Goal: Task Accomplishment & Management: Manage account settings

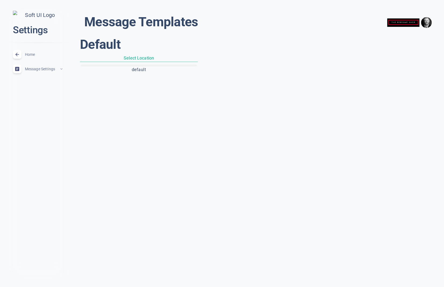
click at [61, 71] on span "expand_less" at bounding box center [61, 69] width 4 height 4
click at [25, 123] on span "Rules" at bounding box center [44, 123] width 39 height 0
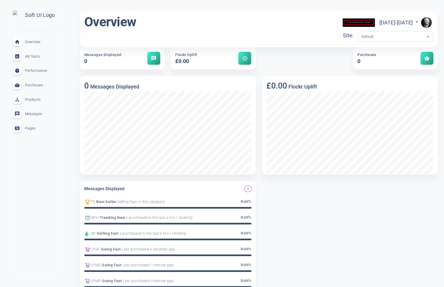
click at [429, 20] on img "button" at bounding box center [426, 22] width 11 height 11
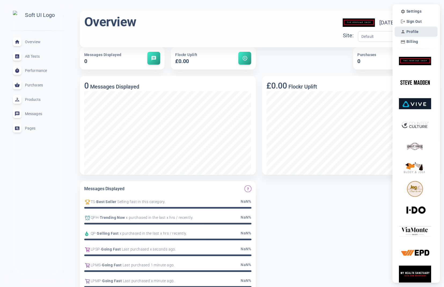
scroll to position [2, 0]
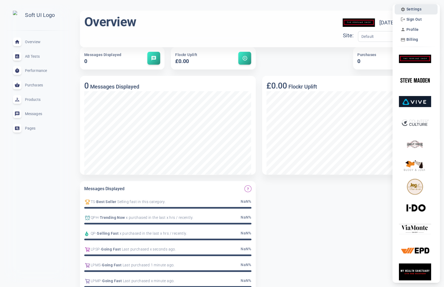
click at [414, 9] on span "Settings" at bounding box center [413, 9] width 15 height 5
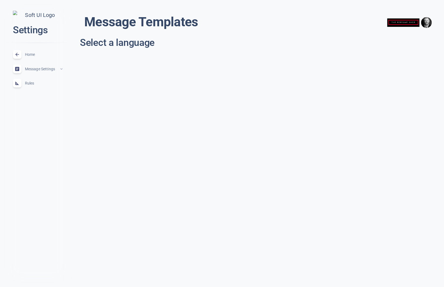
click at [32, 83] on span "Rules" at bounding box center [44, 83] width 39 height 0
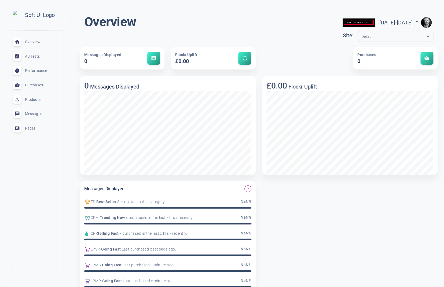
click at [429, 18] on img "button" at bounding box center [426, 22] width 11 height 11
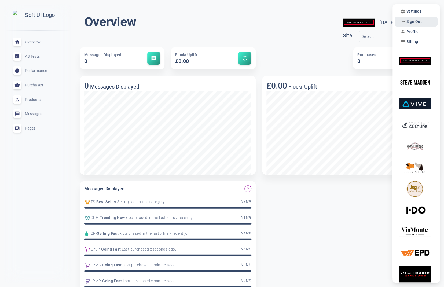
scroll to position [2, 0]
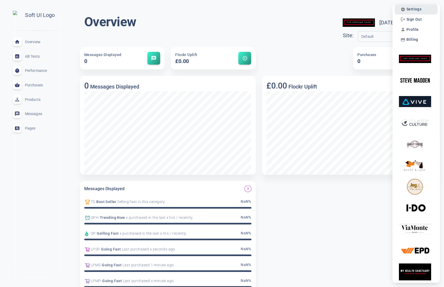
click at [417, 11] on span "Settings" at bounding box center [413, 9] width 15 height 5
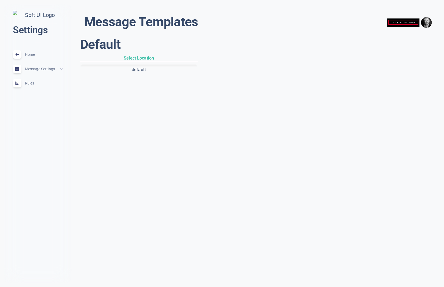
click at [46, 69] on span "Message Settings" at bounding box center [42, 69] width 34 height 0
click at [31, 123] on span "Rules" at bounding box center [44, 123] width 39 height 0
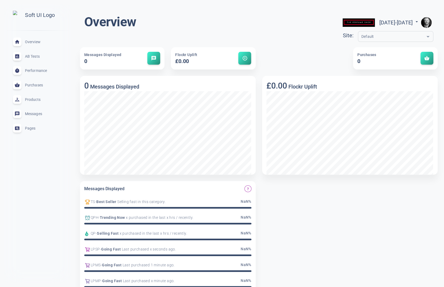
click at [423, 21] on img "button" at bounding box center [426, 22] width 11 height 11
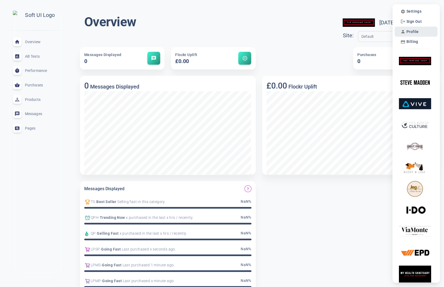
scroll to position [2, 0]
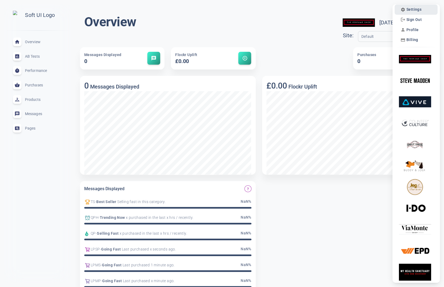
click at [417, 9] on span "Settings" at bounding box center [413, 9] width 15 height 5
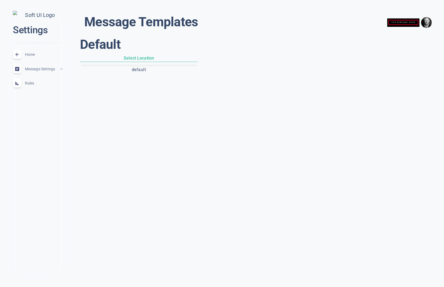
click at [188, 109] on div "Default Select Location default" at bounding box center [258, 83] width 360 height 98
click at [30, 83] on span "Rules" at bounding box center [44, 83] width 39 height 0
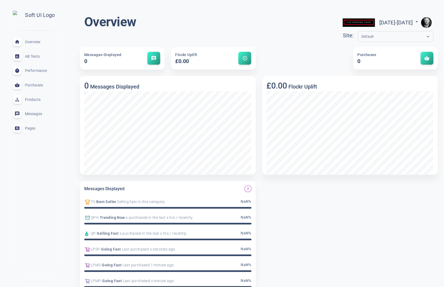
click at [426, 20] on img "button" at bounding box center [426, 22] width 11 height 11
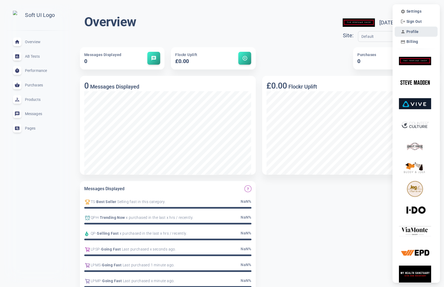
scroll to position [2, 0]
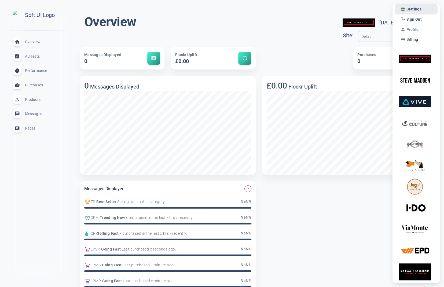
click at [411, 10] on span "Settings" at bounding box center [413, 9] width 15 height 5
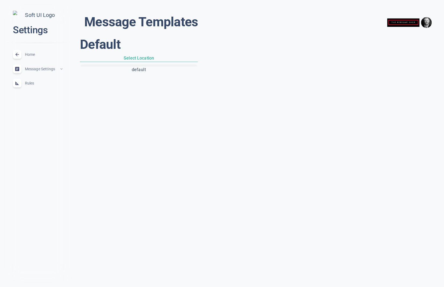
click at [28, 83] on div "Rules expand_less" at bounding box center [38, 83] width 58 height 14
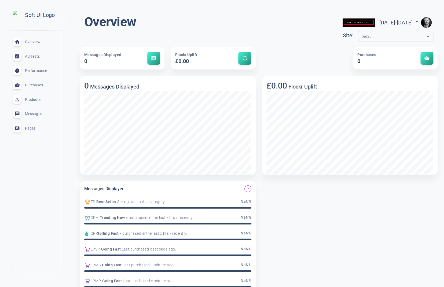
click at [428, 21] on img "button" at bounding box center [426, 22] width 11 height 11
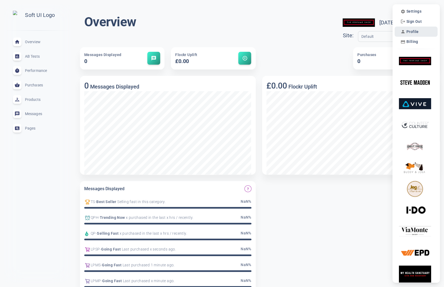
scroll to position [2, 0]
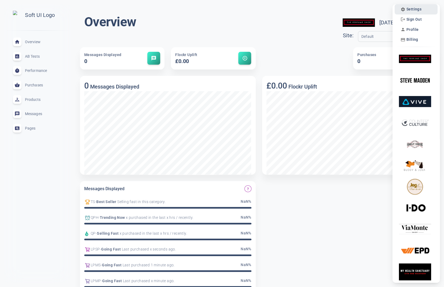
click at [417, 10] on span "Settings" at bounding box center [413, 9] width 15 height 5
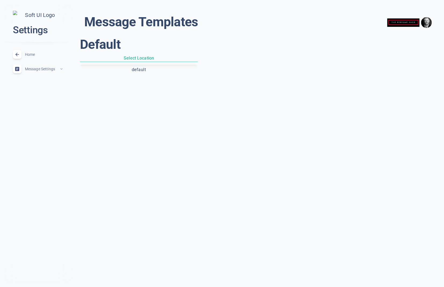
click at [40, 69] on span "Message Settings" at bounding box center [42, 69] width 34 height 0
click at [32, 122] on span "Rules" at bounding box center [44, 121] width 38 height 6
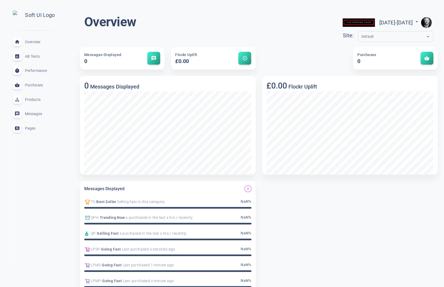
click at [424, 21] on img "button" at bounding box center [426, 22] width 11 height 11
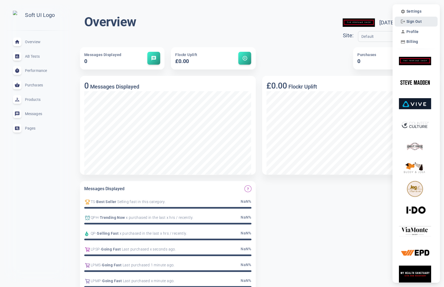
scroll to position [2, 0]
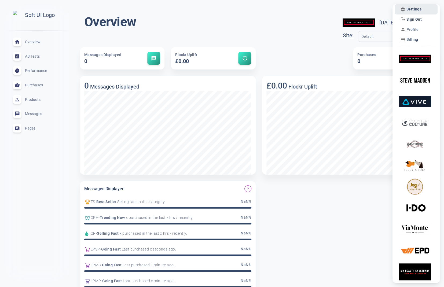
click at [416, 8] on span "Settings" at bounding box center [413, 9] width 15 height 5
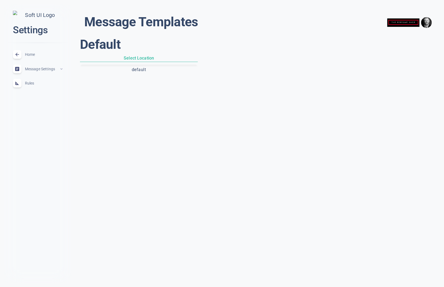
click at [35, 84] on div "Rules expand_less" at bounding box center [38, 83] width 58 height 14
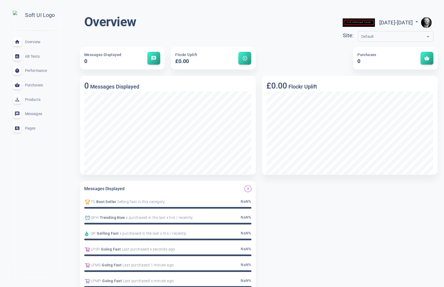
click at [427, 22] on img "button" at bounding box center [426, 22] width 11 height 11
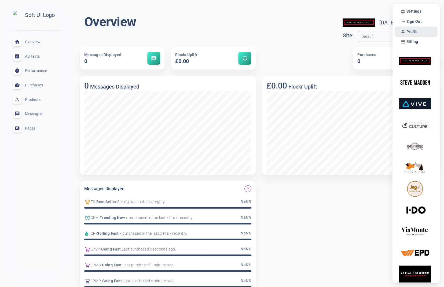
scroll to position [2, 0]
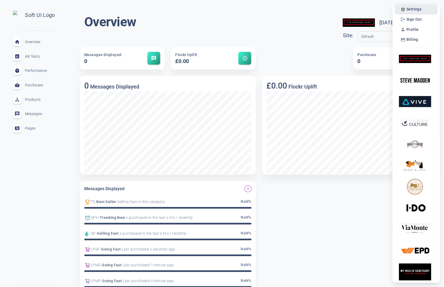
click at [420, 9] on span "Settings" at bounding box center [413, 9] width 15 height 5
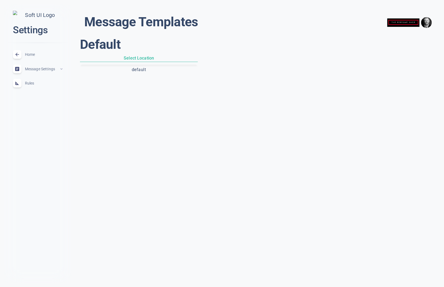
click at [39, 83] on div "Rules expand_less" at bounding box center [38, 83] width 58 height 14
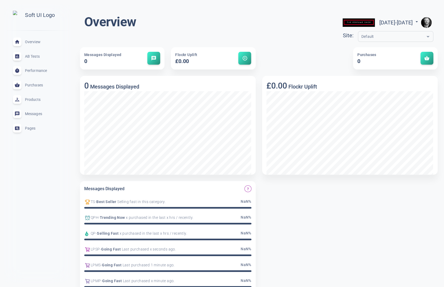
click at [427, 22] on img "button" at bounding box center [426, 22] width 11 height 11
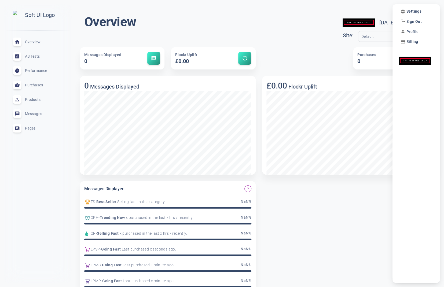
scroll to position [2, 0]
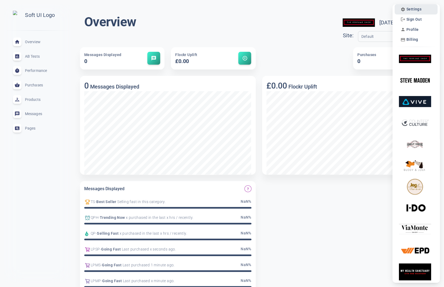
click at [416, 9] on span "Settings" at bounding box center [413, 9] width 15 height 5
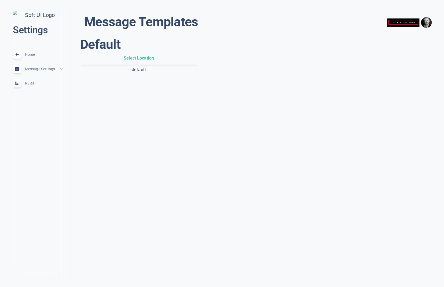
click at [35, 83] on div "Rules expand_less" at bounding box center [38, 83] width 58 height 14
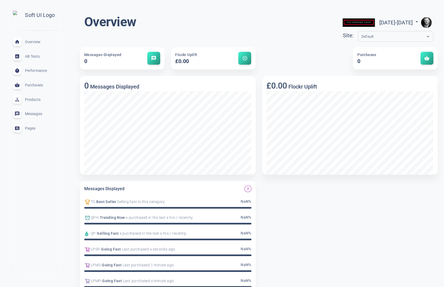
click at [427, 23] on img "button" at bounding box center [426, 22] width 11 height 11
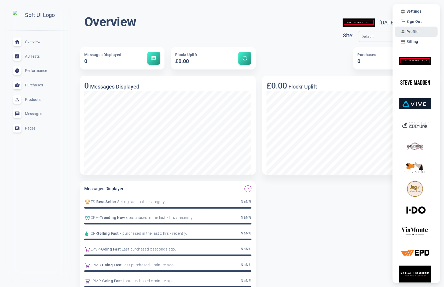
scroll to position [2, 0]
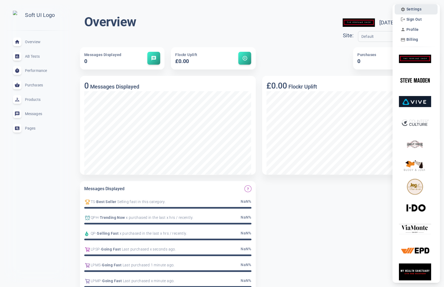
click at [414, 11] on span "Settings" at bounding box center [413, 9] width 15 height 5
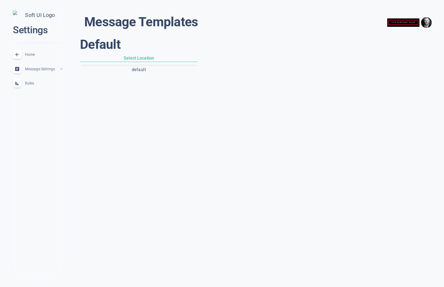
click at [41, 69] on span "Message Settings" at bounding box center [42, 69] width 34 height 0
click at [36, 112] on span "Messages" at bounding box center [44, 111] width 38 height 6
click at [36, 102] on span "Locations" at bounding box center [44, 101] width 38 height 6
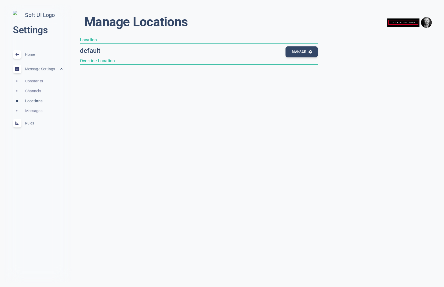
click at [37, 113] on span "Messages" at bounding box center [44, 111] width 38 height 6
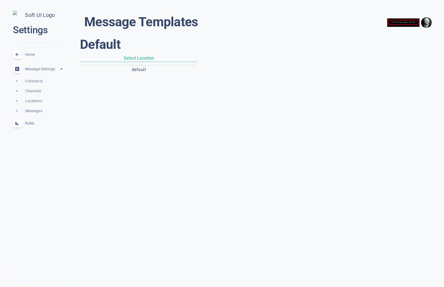
click at [34, 123] on span "Rules" at bounding box center [44, 123] width 39 height 0
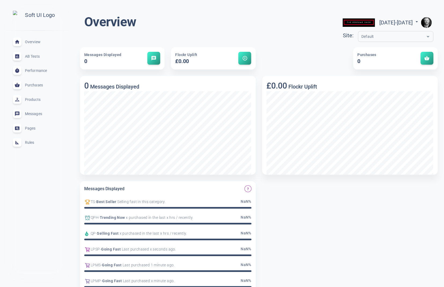
click at [30, 142] on span "Rules" at bounding box center [44, 142] width 39 height 0
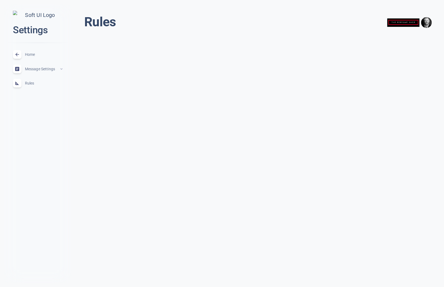
click at [32, 54] on span "Home" at bounding box center [44, 54] width 39 height 0
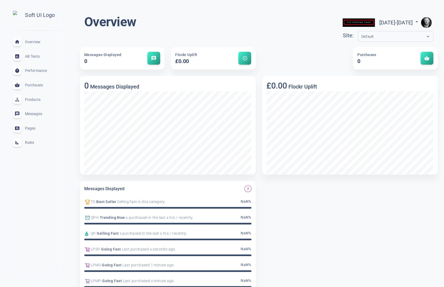
click at [401, 22] on span "[DATE] - [DATE]" at bounding box center [399, 22] width 40 height 6
select select "5"
select select "2025"
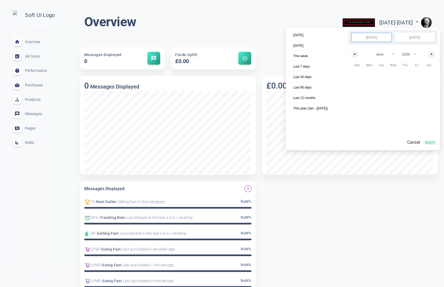
scroll to position [73355, 0]
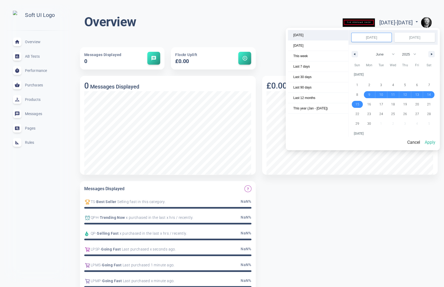
click at [303, 34] on span "[DATE]" at bounding box center [318, 35] width 60 height 10
select select "8"
select select "2025"
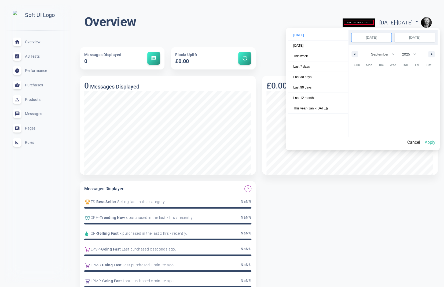
scroll to position [73543, 0]
click at [432, 143] on button "Apply" at bounding box center [429, 142] width 15 height 11
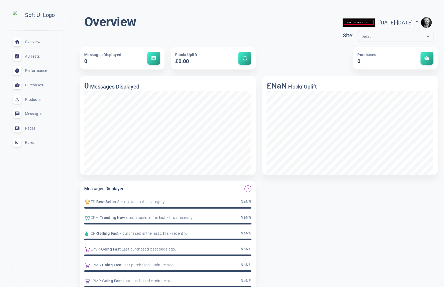
click at [35, 99] on span "Products" at bounding box center [44, 99] width 39 height 0
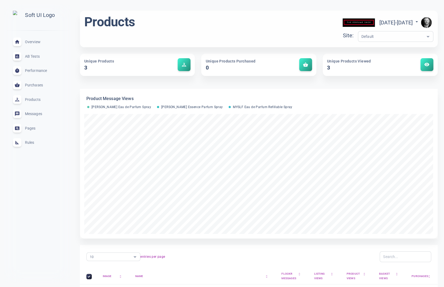
scroll to position [120, 0]
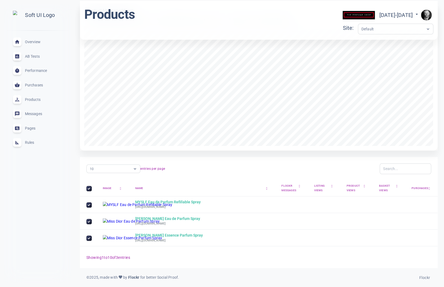
click at [27, 142] on span "Rules" at bounding box center [44, 142] width 39 height 0
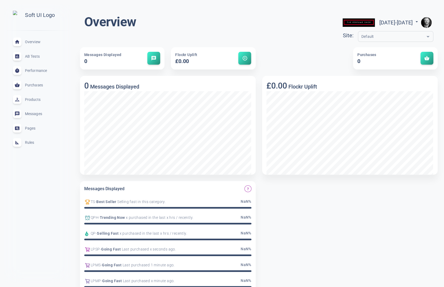
click at [30, 142] on span "Rules" at bounding box center [44, 142] width 39 height 0
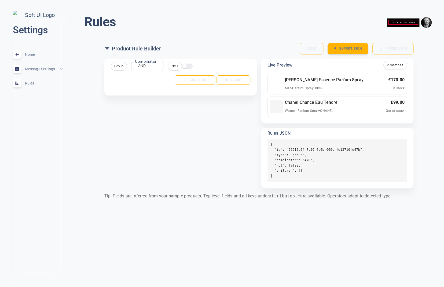
click at [185, 132] on div "Group Combinator AND AND Combinator NOT Condition Group" at bounding box center [178, 121] width 157 height 134
click at [123, 65] on span "Group" at bounding box center [119, 66] width 16 height 6
click at [117, 65] on span "Group" at bounding box center [119, 66] width 16 height 6
click at [148, 64] on body "close Settings Home expand_less Message Settings expand_less Rules expand_less …" at bounding box center [222, 104] width 444 height 217
click at [143, 84] on li "OR" at bounding box center [141, 83] width 43 height 9
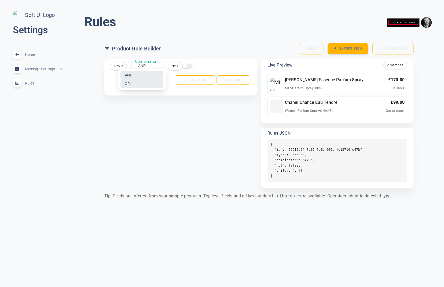
type input "OR"
click at [185, 66] on input "checkbox" at bounding box center [184, 66] width 13 height 4
click at [187, 66] on input "checkbox" at bounding box center [189, 66] width 13 height 4
checkbox input "false"
click at [146, 66] on div "OR OR Combinator" at bounding box center [147, 66] width 32 height 10
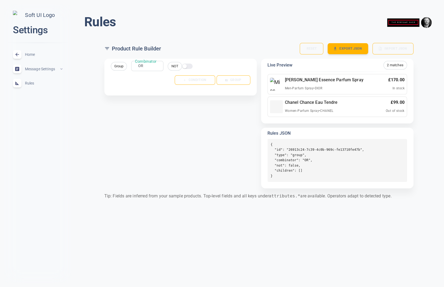
click at [142, 62] on label "Combinator" at bounding box center [145, 61] width 21 height 6
click at [121, 66] on span "Group" at bounding box center [119, 66] width 16 height 6
click at [151, 65] on div "OR OR Combinator" at bounding box center [147, 66] width 32 height 10
click at [139, 63] on label "Combinator" at bounding box center [145, 61] width 21 height 6
click at [153, 60] on label "Combinator" at bounding box center [145, 61] width 21 height 6
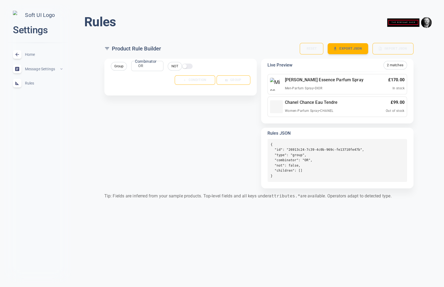
drag, startPoint x: 142, startPoint y: 61, endPoint x: 139, endPoint y: 66, distance: 5.3
click at [142, 61] on label "Combinator" at bounding box center [145, 61] width 21 height 6
click at [139, 66] on body "close Settings Home expand_less Message Settings expand_less Rules expand_less …" at bounding box center [222, 104] width 444 height 217
click at [133, 75] on li "AND" at bounding box center [140, 75] width 43 height 9
type input "AND"
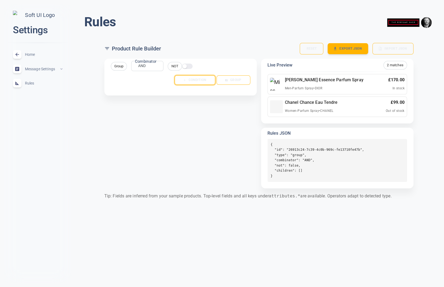
click at [194, 78] on button "Condition" at bounding box center [195, 79] width 40 height 9
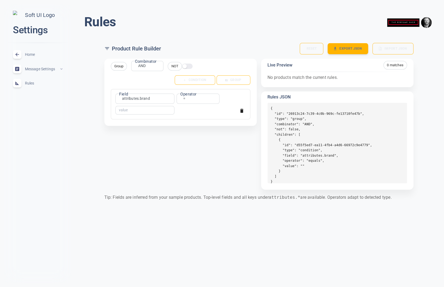
click at [240, 109] on icon "button" at bounding box center [241, 110] width 5 height 5
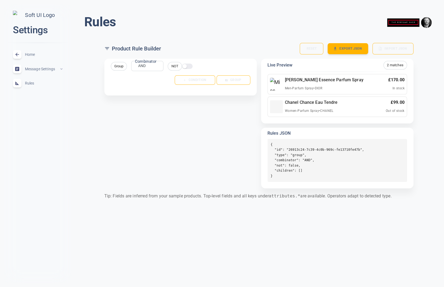
click at [233, 85] on div "Group Combinator AND AND Combinator NOT Condition Group" at bounding box center [180, 77] width 152 height 37
click at [237, 81] on button "Group" at bounding box center [233, 79] width 34 height 9
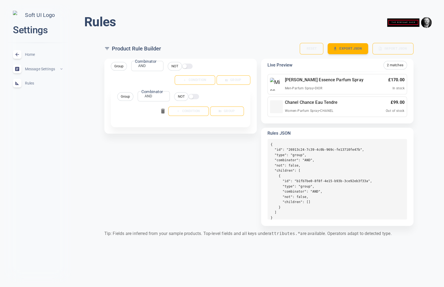
click at [163, 110] on icon "button" at bounding box center [163, 111] width 4 height 5
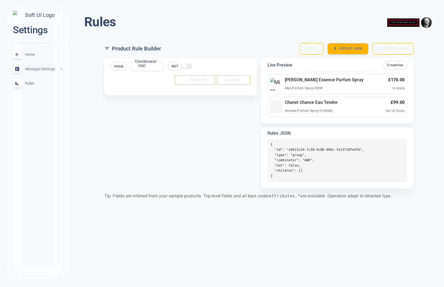
click at [323, 80] on h6 "[PERSON_NAME] Essence Parfum Spray" at bounding box center [324, 79] width 79 height 7
click at [207, 83] on button "Condition" at bounding box center [194, 79] width 41 height 9
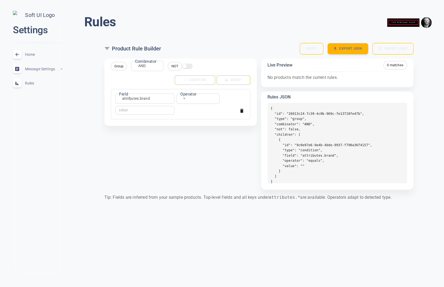
click at [150, 96] on body "close Settings Home expand_less Message Settings expand_less Rules expand_less …" at bounding box center [222, 105] width 444 height 218
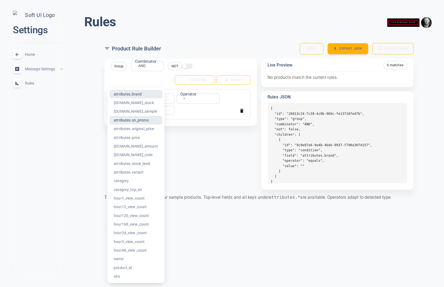
click at [139, 120] on li "attributes.on_promo" at bounding box center [135, 120] width 53 height 9
type input "attributes.on_promo"
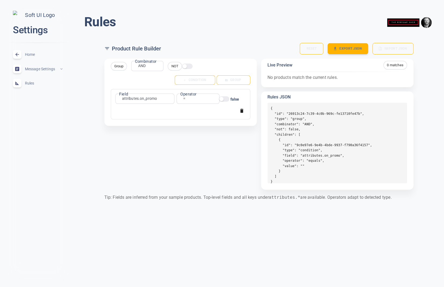
click at [196, 100] on div "= equals Operator" at bounding box center [197, 99] width 43 height 10
click at [225, 98] on input "false" at bounding box center [221, 99] width 13 height 4
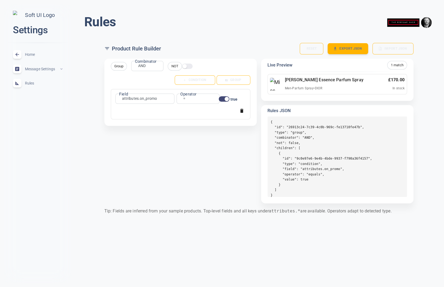
click at [224, 98] on input "true" at bounding box center [226, 99] width 13 height 4
checkbox input "false"
click at [190, 97] on div "= equals Operator" at bounding box center [197, 99] width 43 height 10
click at [185, 99] on body "close Settings Home expand_less Message Settings expand_less Rules expand_less …" at bounding box center [222, 111] width 444 height 231
click at [185, 96] on div at bounding box center [222, 143] width 444 height 287
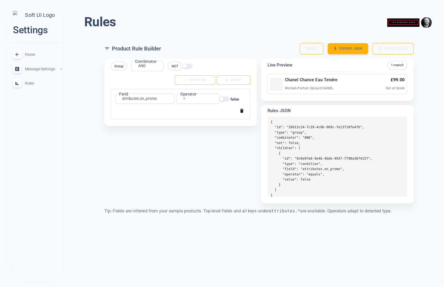
click at [435, 135] on div "Rules menu Product Rule Builder Reset Export JSON Import JSON Group Combinator …" at bounding box center [258, 115] width 370 height 223
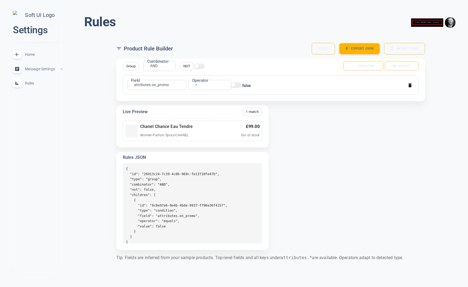
click at [104, 121] on div "Rules menu Product Rule Builder Reset Export JSON Import JSON Group Combinator …" at bounding box center [270, 139] width 395 height 270
click at [443, 75] on div "Rules menu Product Rule Builder Reset Export JSON Import JSON Group Combinator …" at bounding box center [270, 139] width 395 height 270
click at [55, 69] on span "Message Settings" at bounding box center [42, 69] width 34 height 0
click at [31, 52] on div "Home expand_less" at bounding box center [38, 54] width 58 height 14
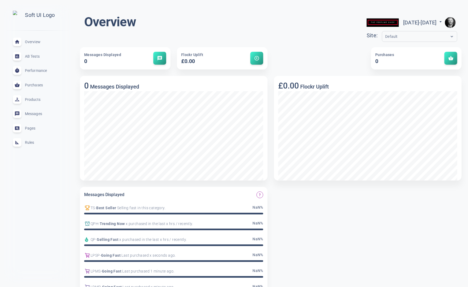
click at [30, 142] on span "Rules" at bounding box center [44, 142] width 39 height 0
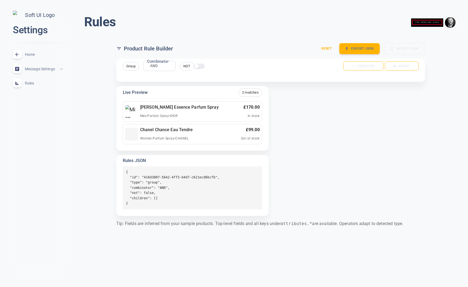
click at [438, 184] on div "Rules menu Product Rule Builder Reset Export JSON Import JSON Group Combinator …" at bounding box center [270, 121] width 395 height 235
click at [439, 184] on div "Rules menu Product Rule Builder Reset Export JSON Import JSON Group Combinator …" at bounding box center [270, 121] width 395 height 235
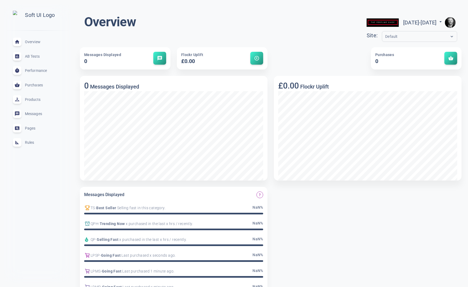
click at [33, 142] on span "Rules" at bounding box center [44, 142] width 39 height 0
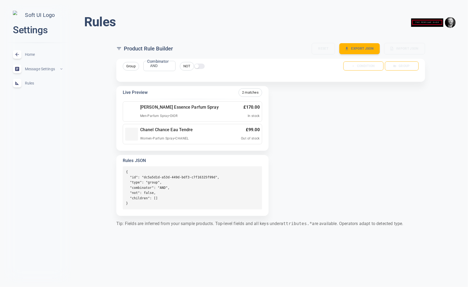
click at [441, 157] on div "Rules menu Product Rule Builder Reset Export JSON Import JSON Group Combinator …" at bounding box center [270, 121] width 395 height 235
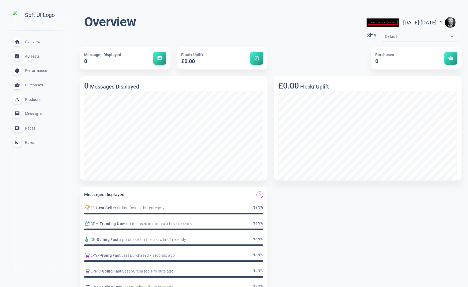
click at [29, 142] on span "Rules" at bounding box center [44, 142] width 39 height 0
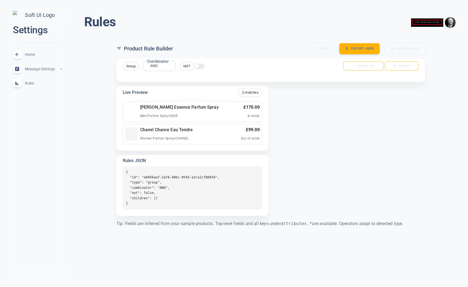
drag, startPoint x: 338, startPoint y: 88, endPoint x: 338, endPoint y: 85, distance: 3.5
click at [338, 88] on div "Group Combinator AND AND Combinator NOT Condition Group Live Preview 2 matches …" at bounding box center [268, 134] width 313 height 161
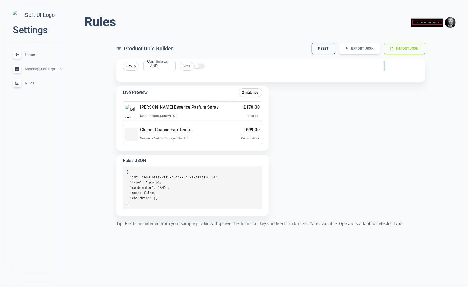
drag, startPoint x: 341, startPoint y: 87, endPoint x: 404, endPoint y: 57, distance: 69.2
click at [404, 57] on div "Group Combinator AND AND Combinator NOT Condition Group Live Preview 2 matches …" at bounding box center [268, 134] width 313 height 161
click at [406, 138] on div "Group Combinator AND AND Combinator NOT Condition Group Live Preview 2 matches …" at bounding box center [268, 134] width 313 height 161
click at [414, 121] on div "Group Combinator AND AND Combinator NOT Condition Group Live Preview 2 matches …" at bounding box center [268, 134] width 313 height 161
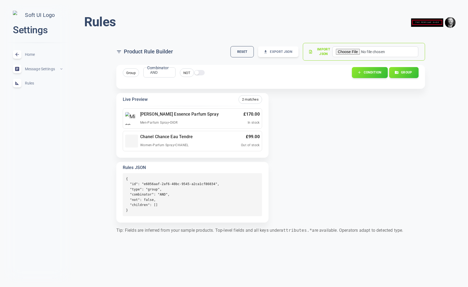
click at [324, 147] on div "Group Combinator AND AND Combinator NOT Condition Group Live Preview 2 matches …" at bounding box center [268, 142] width 313 height 162
click at [131, 73] on span "Group" at bounding box center [131, 73] width 16 height 6
click at [133, 73] on span "Group" at bounding box center [131, 73] width 16 height 6
click at [158, 71] on body "close Settings Home expand_less Message Settings expand_less Rules expand_less …" at bounding box center [234, 121] width 468 height 251
click at [157, 71] on div at bounding box center [234, 143] width 468 height 287
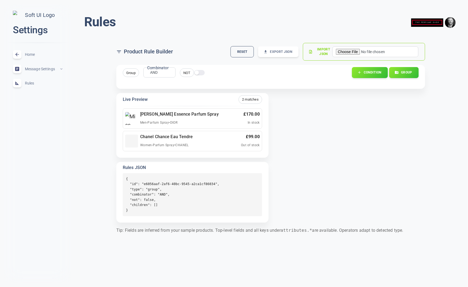
click at [163, 71] on div "AND AND Combinator" at bounding box center [159, 72] width 32 height 10
click at [165, 68] on label "Combinator" at bounding box center [157, 68] width 21 height 6
click at [155, 72] on body "close Settings Home expand_less Message Settings expand_less Rules expand_less …" at bounding box center [234, 121] width 468 height 251
click at [88, 124] on div at bounding box center [234, 143] width 468 height 287
click at [182, 72] on input "text" at bounding box center [168, 72] width 43 height 6
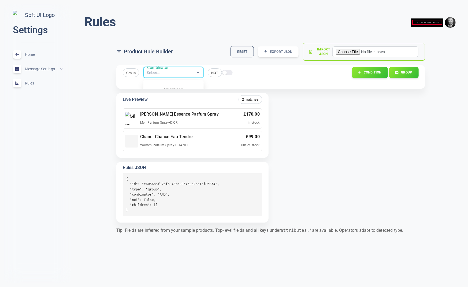
click at [197, 72] on icon at bounding box center [198, 73] width 4 height 4
click at [176, 72] on input "text" at bounding box center [168, 72] width 43 height 6
click at [196, 72] on icon at bounding box center [198, 73] width 4 height 4
click at [171, 87] on div "AND" at bounding box center [173, 88] width 56 height 9
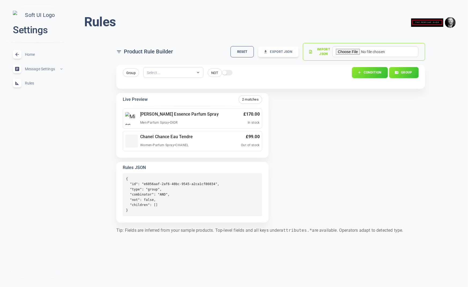
click at [184, 72] on input "text" at bounding box center [168, 72] width 43 height 6
click at [188, 72] on div "Select..." at bounding box center [168, 72] width 49 height 6
click at [188, 71] on div "Select..." at bounding box center [168, 72] width 49 height 6
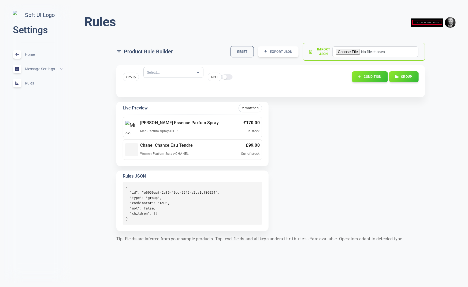
click at [183, 75] on input "text" at bounding box center [168, 72] width 43 height 6
click at [247, 92] on div "Group Select... NOT Condition Group" at bounding box center [270, 81] width 309 height 32
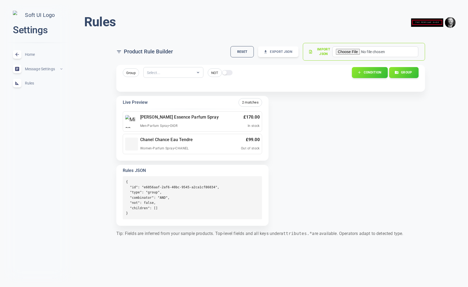
click at [182, 69] on input "text" at bounding box center [168, 72] width 43 height 6
click at [179, 72] on input "text" at bounding box center [168, 72] width 43 height 6
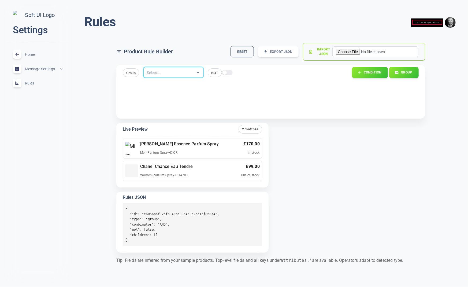
click at [190, 72] on div "Select..." at bounding box center [168, 72] width 49 height 6
click at [165, 95] on div "OR" at bounding box center [173, 97] width 56 height 9
click at [179, 72] on input "text" at bounding box center [168, 72] width 43 height 6
click at [161, 86] on div "AND" at bounding box center [173, 88] width 56 height 9
drag, startPoint x: 178, startPoint y: 72, endPoint x: 168, endPoint y: 89, distance: 19.8
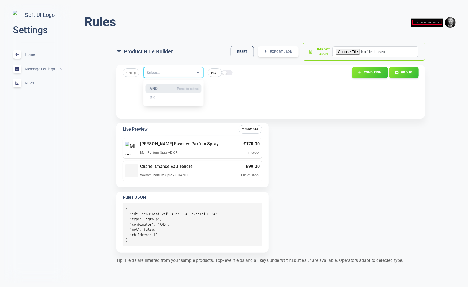
click at [178, 72] on input "text" at bounding box center [168, 72] width 43 height 6
click at [160, 95] on div "OR" at bounding box center [173, 97] width 56 height 9
click at [157, 73] on input "text" at bounding box center [168, 72] width 43 height 6
click at [161, 97] on div "OR" at bounding box center [173, 97] width 56 height 9
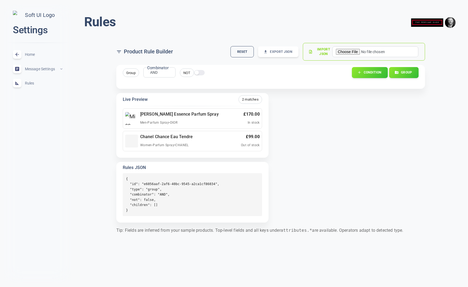
click at [156, 72] on body "close Settings Home expand_less Message Settings expand_less Rules expand_less …" at bounding box center [234, 121] width 468 height 251
click at [148, 89] on li "OR" at bounding box center [154, 90] width 43 height 9
click at [158, 72] on body "close Settings Home expand_less Message Settings expand_less Rules expand_less …" at bounding box center [234, 121] width 468 height 251
click at [151, 82] on li "AND" at bounding box center [152, 81] width 43 height 9
type input "AND"
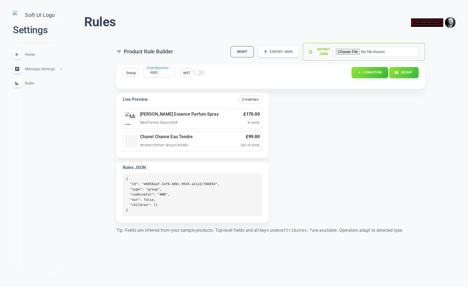
click at [363, 71] on button "Condition" at bounding box center [370, 72] width 37 height 11
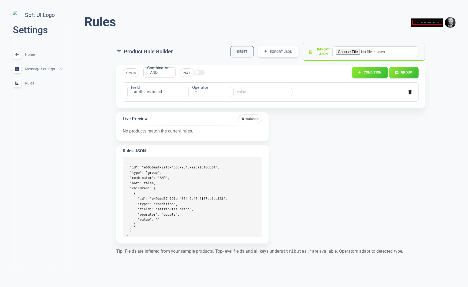
click at [159, 90] on body "close Settings Home expand_less Message Settings expand_less Rules expand_less …" at bounding box center [234, 132] width 468 height 272
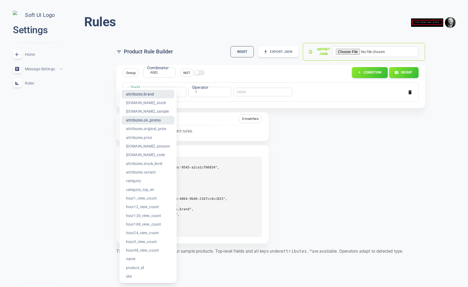
click at [142, 117] on li "attributes.on_promo" at bounding box center [148, 120] width 53 height 9
type input "attributes.on_promo"
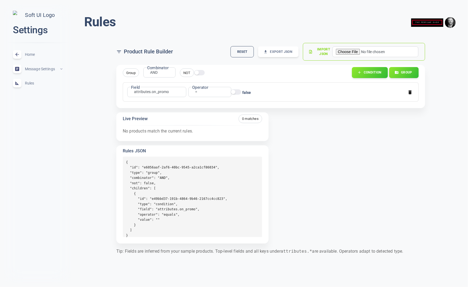
click at [206, 91] on div "= equals Operator" at bounding box center [210, 92] width 43 height 10
click at [196, 91] on body "close Settings Home expand_less Message Settings expand_less Rules expand_less …" at bounding box center [234, 132] width 468 height 272
click at [189, 118] on li "=" at bounding box center [196, 118] width 43 height 9
click at [283, 92] on div "Field attributes.on_promo attributes.on_promo Field Operator = equals Operator …" at bounding box center [269, 91] width 289 height 12
click at [201, 89] on label "Operator" at bounding box center [200, 87] width 16 height 6
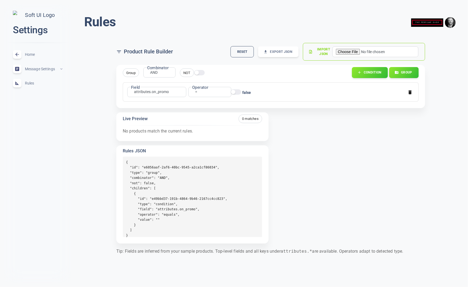
click at [202, 92] on div "= equals Operator" at bounding box center [210, 92] width 43 height 10
click at [198, 93] on body "close Settings Home expand_less Message Settings expand_less Rules expand_less …" at bounding box center [234, 132] width 468 height 272
drag, startPoint x: 197, startPoint y: 92, endPoint x: 222, endPoint y: 93, distance: 24.7
click at [198, 92] on div at bounding box center [234, 143] width 468 height 287
click at [235, 91] on input "false" at bounding box center [233, 92] width 13 height 4
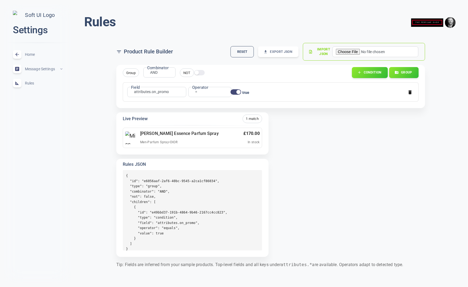
click at [237, 90] on input "true" at bounding box center [238, 92] width 13 height 4
checkbox input "false"
click at [308, 93] on div "Field attributes.on_promo attributes.on_promo Field Operator = equals Operator …" at bounding box center [269, 91] width 289 height 12
drag, startPoint x: 296, startPoint y: 91, endPoint x: 190, endPoint y: 91, distance: 105.9
click at [295, 91] on div "Field attributes.on_promo attributes.on_promo Field Operator = equals Operator …" at bounding box center [269, 91] width 289 height 12
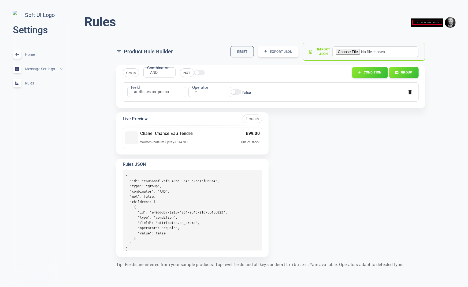
click at [198, 71] on input "checkbox" at bounding box center [196, 73] width 13 height 4
click at [198, 72] on input "checkbox" at bounding box center [201, 73] width 13 height 4
checkbox input "false"
click at [170, 94] on body "close Settings Home expand_less Message Settings expand_less Rules expand_less …" at bounding box center [234, 138] width 468 height 285
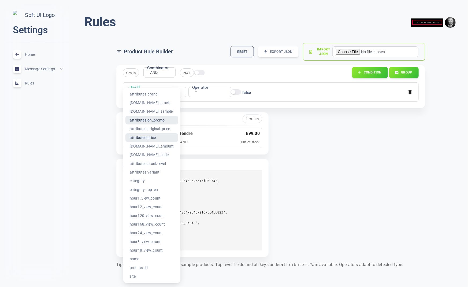
click at [159, 136] on li "attributes.price" at bounding box center [152, 137] width 53 height 9
type input "attributes.price"
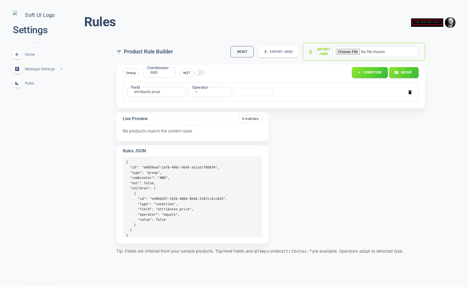
click at [244, 92] on input "number" at bounding box center [251, 92] width 29 height 4
click at [212, 92] on div "= equals Operator" at bounding box center [210, 92] width 43 height 10
click at [199, 90] on label "Operator" at bounding box center [200, 87] width 16 height 6
click at [196, 91] on body "close Settings Home expand_less Message Settings expand_less Rules expand_less …" at bounding box center [234, 132] width 468 height 272
click at [190, 135] on li ">" at bounding box center [196, 135] width 43 height 9
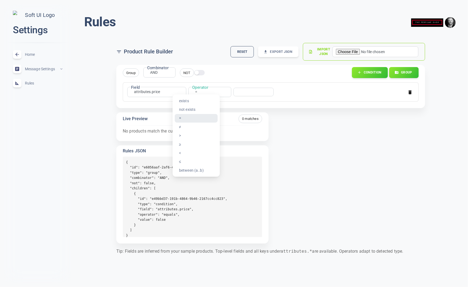
type input "gt"
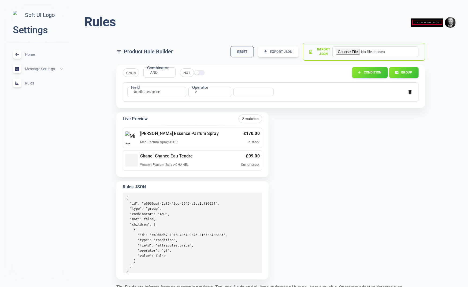
click at [244, 91] on input "number" at bounding box center [251, 92] width 29 height 4
type input "40"
click at [29, 54] on span "Home" at bounding box center [44, 54] width 39 height 0
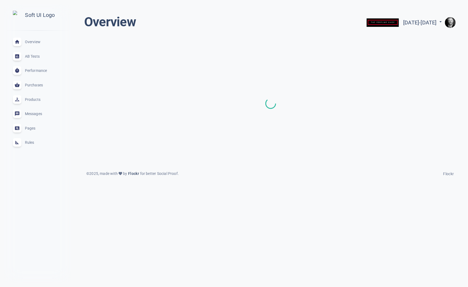
click at [28, 142] on span "Rules" at bounding box center [44, 142] width 39 height 0
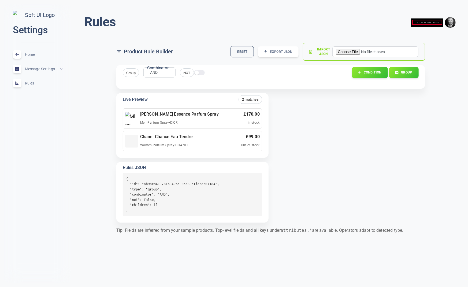
click at [162, 70] on label "Combinator" at bounding box center [157, 68] width 21 height 6
click at [157, 72] on body "close Settings Home expand_less Message Settings expand_less Rules expand_less …" at bounding box center [234, 121] width 468 height 251
click at [150, 90] on li "OR" at bounding box center [154, 90] width 43 height 9
click at [156, 71] on body "close Settings Home expand_less Message Settings expand_less Rules expand_less …" at bounding box center [234, 121] width 468 height 251
click at [153, 82] on li "AND" at bounding box center [152, 81] width 43 height 9
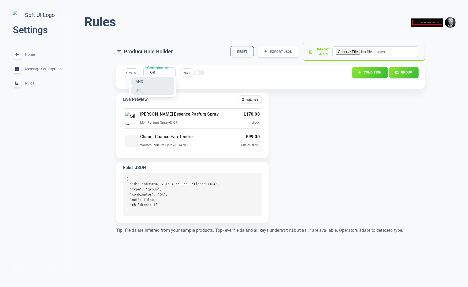
type input "AND"
click at [311, 115] on div "Group Combinator AND AND Combinator NOT Condition Group Live Preview 2 matches …" at bounding box center [268, 142] width 313 height 162
click at [403, 72] on button "Group" at bounding box center [404, 72] width 30 height 11
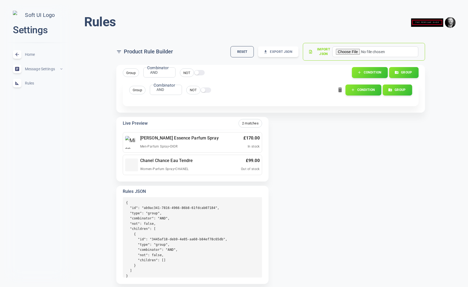
click at [340, 90] on icon "button" at bounding box center [340, 89] width 4 height 5
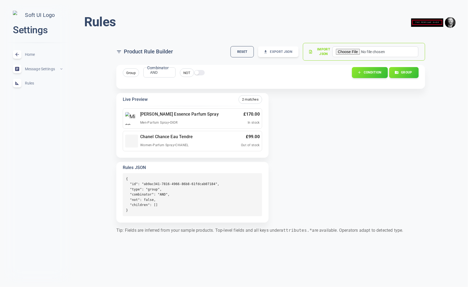
click at [197, 72] on input "checkbox" at bounding box center [196, 73] width 13 height 4
click at [198, 72] on input "checkbox" at bounding box center [201, 73] width 13 height 4
checkbox input "false"
click at [364, 73] on button "Condition" at bounding box center [370, 72] width 37 height 11
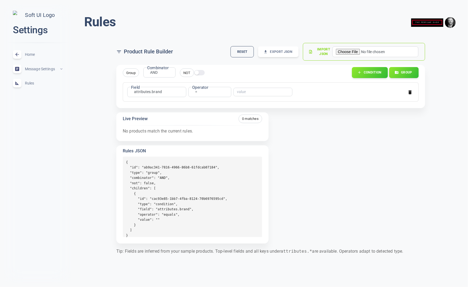
click at [163, 90] on body "close Settings Home expand_less Message Settings expand_less Rules expand_less …" at bounding box center [234, 132] width 468 height 272
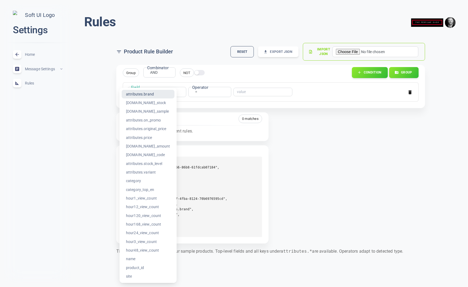
click at [163, 90] on li "attributes.brand" at bounding box center [148, 94] width 53 height 9
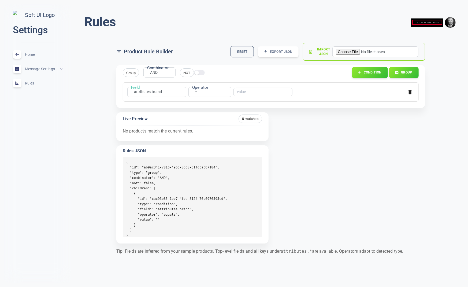
click at [32, 54] on span "Home" at bounding box center [44, 54] width 39 height 0
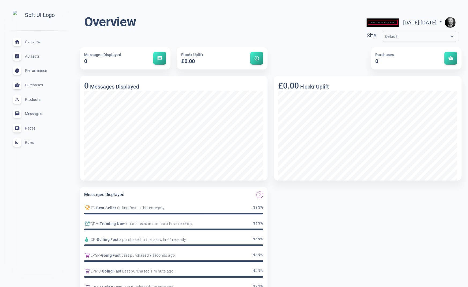
drag, startPoint x: 31, startPoint y: 146, endPoint x: 34, endPoint y: 145, distance: 2.8
click at [31, 142] on span "Rules" at bounding box center [44, 142] width 39 height 0
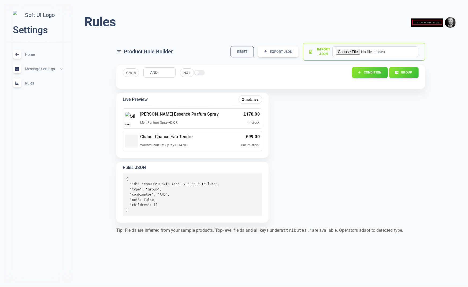
click at [160, 71] on body "close Settings Home expand_less Message Settings expand_less Rules expand_less …" at bounding box center [234, 121] width 468 height 251
click at [150, 89] on li "OR" at bounding box center [154, 90] width 43 height 9
click at [155, 72] on body "close Settings Home expand_less Message Settings expand_less Rules expand_less …" at bounding box center [234, 121] width 468 height 251
click at [152, 82] on li "AND" at bounding box center [152, 81] width 43 height 9
type input "AND"
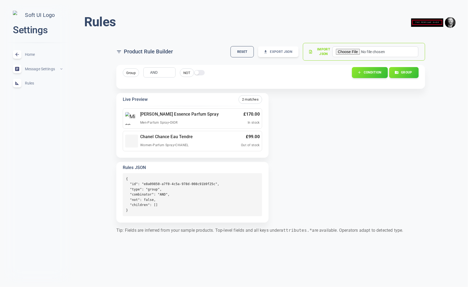
click at [130, 72] on span "Group" at bounding box center [131, 73] width 16 height 6
click at [132, 73] on span "Group" at bounding box center [131, 73] width 16 height 6
click at [186, 72] on span "NOT" at bounding box center [187, 73] width 14 height 6
click at [376, 74] on button "Condition" at bounding box center [370, 72] width 37 height 11
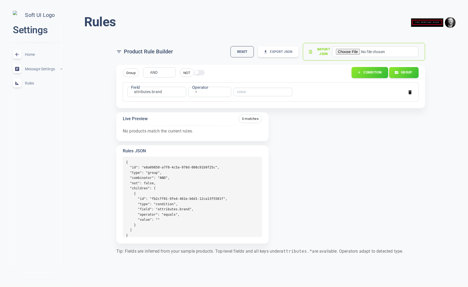
click at [368, 71] on button "Condition" at bounding box center [370, 72] width 37 height 11
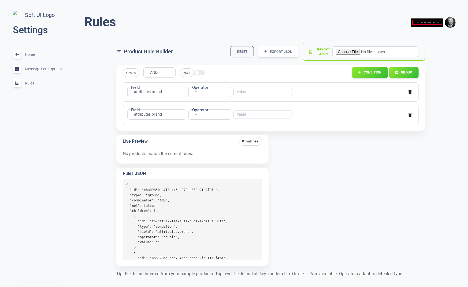
click at [350, 117] on div "Field attributes.brand attributes.brand Field Operator = equals Operator ​" at bounding box center [269, 113] width 289 height 12
click at [158, 75] on div "AND AND Combinator" at bounding box center [159, 72] width 32 height 10
click at [156, 72] on body "close Settings Home expand_less Message Settings expand_less Rules expand_less …" at bounding box center [234, 143] width 468 height 294
click at [150, 91] on li "OR" at bounding box center [154, 90] width 43 height 9
click at [163, 71] on div "OR OR Combinator" at bounding box center [159, 72] width 32 height 10
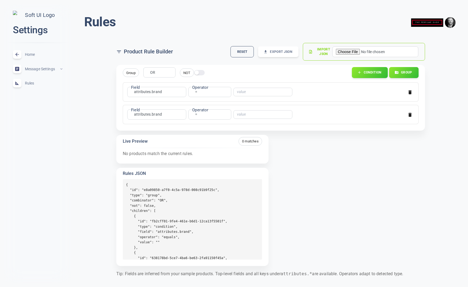
click at [155, 72] on body "close Settings Home expand_less Message Settings expand_less Rules expand_less …" at bounding box center [234, 143] width 468 height 294
click at [151, 82] on li "AND" at bounding box center [152, 81] width 43 height 9
click at [165, 73] on div "AND AND Combinator" at bounding box center [159, 72] width 32 height 10
click at [99, 123] on div "Rules menu Product Rule Builder Reset Export JSON Import JSON Group Combinator …" at bounding box center [270, 147] width 395 height 286
click at [109, 84] on div "Rules menu Product Rule Builder Reset Export JSON Import JSON Group Combinator …" at bounding box center [270, 147] width 395 height 286
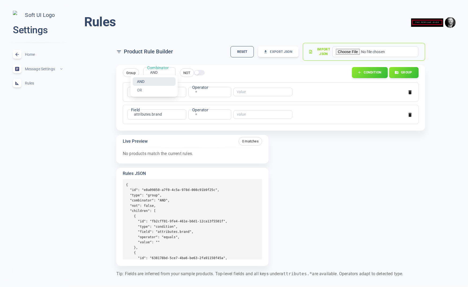
click at [151, 73] on body "close Settings Home expand_less Message Settings expand_less Rules expand_less …" at bounding box center [234, 143] width 468 height 294
click at [147, 88] on li "OR" at bounding box center [154, 90] width 43 height 9
type input "OR"
click at [95, 125] on div "Rules menu Product Rule Builder Reset Export JSON Import JSON Group Combinator …" at bounding box center [270, 147] width 395 height 286
click at [408, 70] on button "Group" at bounding box center [404, 72] width 30 height 11
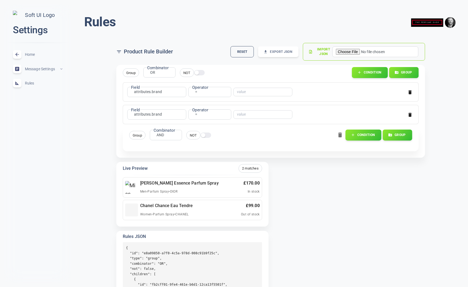
click at [339, 134] on icon "button" at bounding box center [340, 134] width 4 height 5
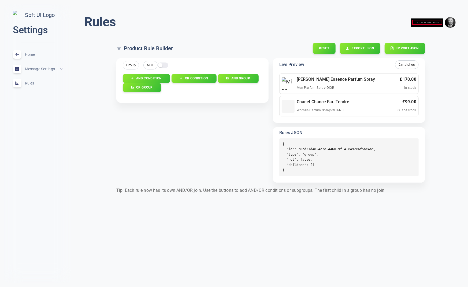
click at [172, 66] on div "Group NOT AND Condition OR Condition AND Group OR Group" at bounding box center [191, 74] width 144 height 36
click at [142, 65] on div "NOT" at bounding box center [153, 62] width 29 height 13
click at [144, 74] on button "AND Condition" at bounding box center [146, 78] width 48 height 9
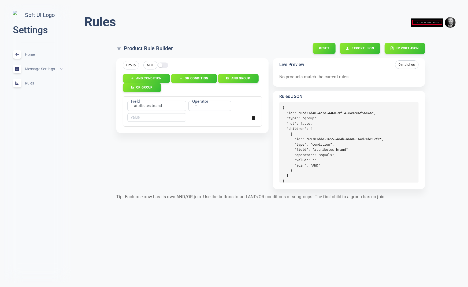
click at [190, 81] on button "OR Condition" at bounding box center [194, 78] width 46 height 9
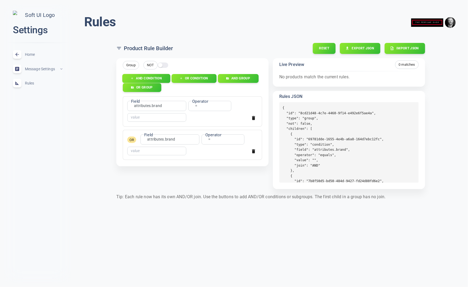
click at [148, 78] on button "AND Condition" at bounding box center [146, 78] width 48 height 9
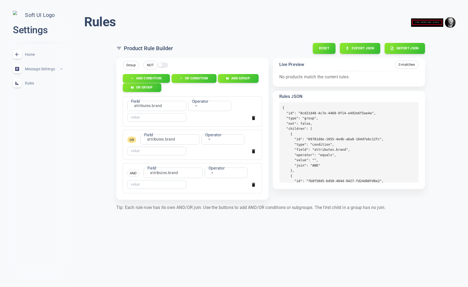
click at [253, 117] on icon "button" at bounding box center [253, 118] width 3 height 4
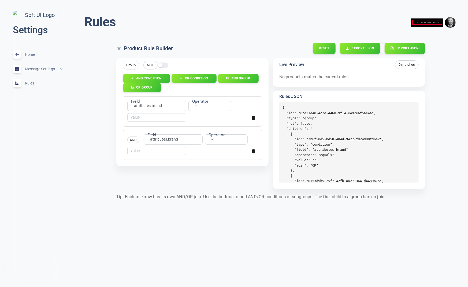
click at [253, 117] on icon "button" at bounding box center [253, 118] width 3 height 4
click at [253, 116] on icon "button" at bounding box center [253, 118] width 3 height 4
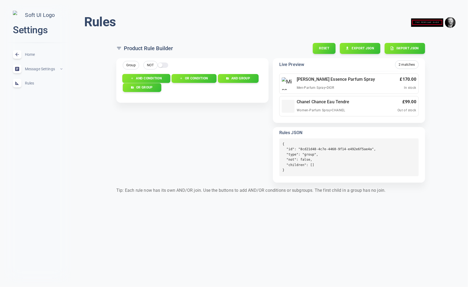
click at [154, 76] on button "AND Condition" at bounding box center [146, 78] width 48 height 9
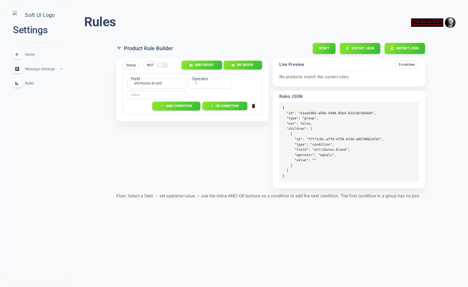
click at [183, 104] on button "AND condition" at bounding box center [177, 105] width 48 height 9
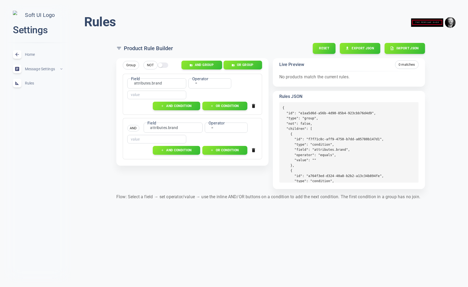
click at [255, 149] on icon "button" at bounding box center [253, 150] width 3 height 4
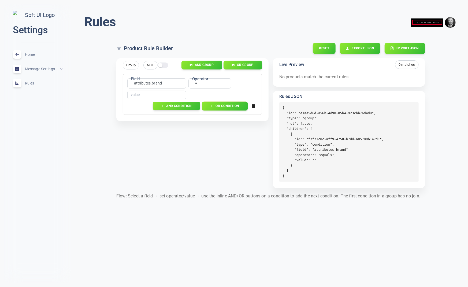
click at [236, 104] on button "OR condition" at bounding box center [225, 105] width 46 height 9
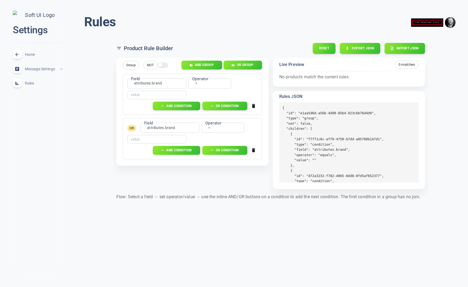
click at [253, 148] on icon "button" at bounding box center [253, 149] width 5 height 5
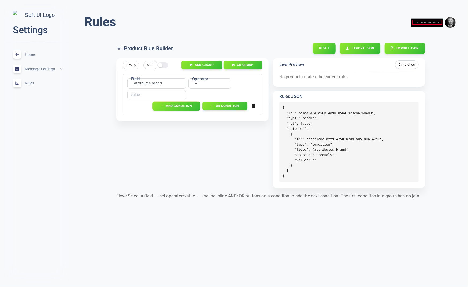
click at [184, 107] on button "AND condition" at bounding box center [177, 105] width 48 height 9
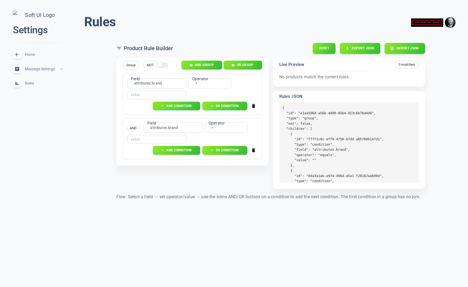
click at [253, 148] on icon "button" at bounding box center [253, 149] width 5 height 5
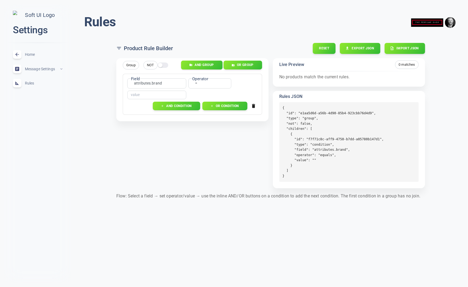
click at [206, 61] on button "AND group" at bounding box center [202, 65] width 42 height 9
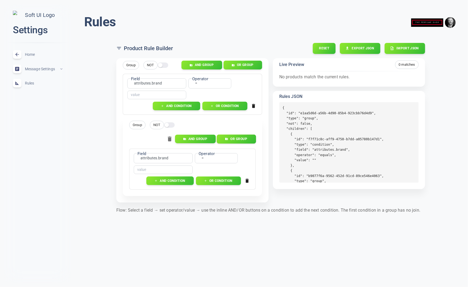
click at [246, 137] on button "OR group" at bounding box center [236, 138] width 39 height 9
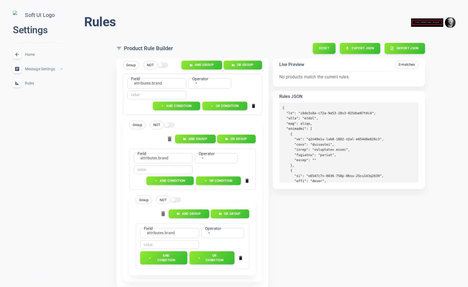
click at [246, 180] on icon "button" at bounding box center [247, 181] width 3 height 4
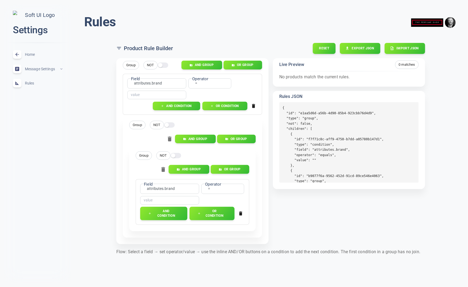
click at [242, 213] on icon "button" at bounding box center [240, 214] width 3 height 4
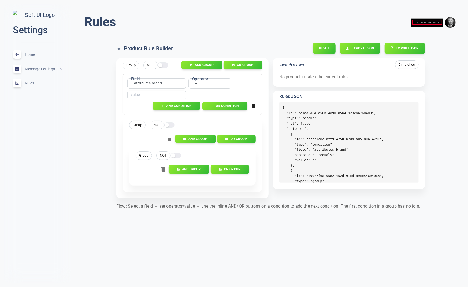
click at [254, 106] on icon "button" at bounding box center [253, 106] width 3 height 4
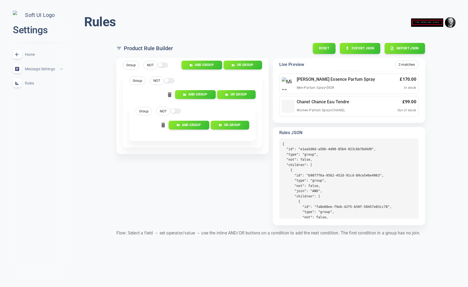
drag, startPoint x: 169, startPoint y: 94, endPoint x: 163, endPoint y: 108, distance: 15.6
click at [169, 94] on icon "button" at bounding box center [170, 94] width 4 height 5
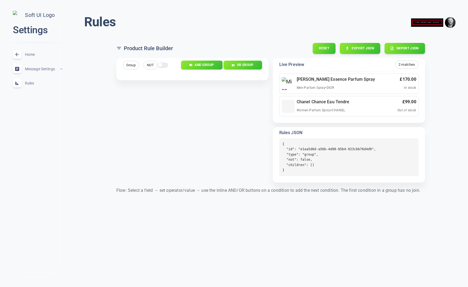
click at [206, 66] on button "AND group" at bounding box center [202, 65] width 42 height 9
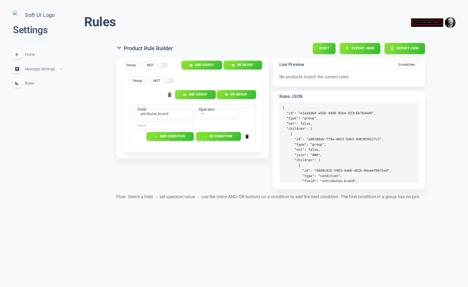
click at [239, 92] on button "OR group" at bounding box center [236, 94] width 39 height 9
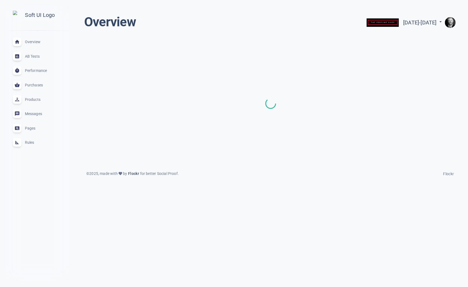
click at [28, 142] on span "Rules" at bounding box center [44, 142] width 39 height 0
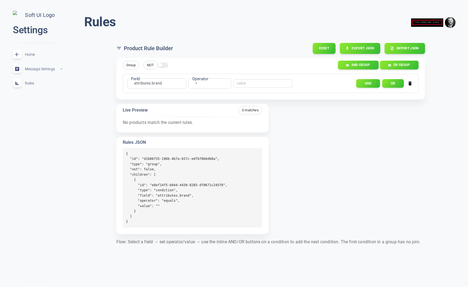
click at [143, 82] on body "close Settings Home expand_less Message Settings expand_less Rules expand_less …" at bounding box center [234, 127] width 468 height 262
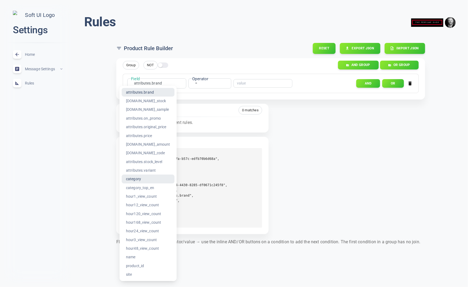
click at [153, 180] on li "category" at bounding box center [148, 179] width 53 height 9
type input "category"
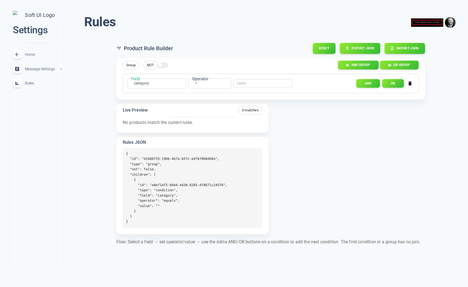
click at [211, 82] on div "= equals Operator" at bounding box center [210, 83] width 43 height 10
click at [199, 81] on label "Operator" at bounding box center [200, 79] width 16 height 6
click at [197, 82] on body "close Settings Home expand_less Message Settings expand_less Rules expand_less …" at bounding box center [234, 127] width 468 height 262
click at [187, 123] on li "contains" at bounding box center [196, 127] width 43 height 9
type input "contains"
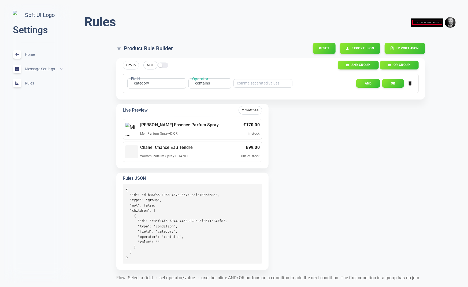
click at [254, 84] on input "text" at bounding box center [258, 84] width 43 height 4
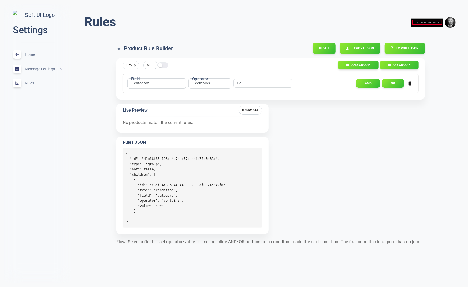
type input "P"
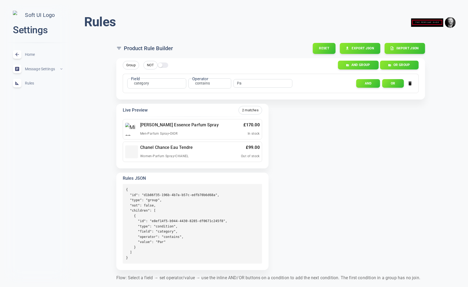
type input "P"
type input "S"
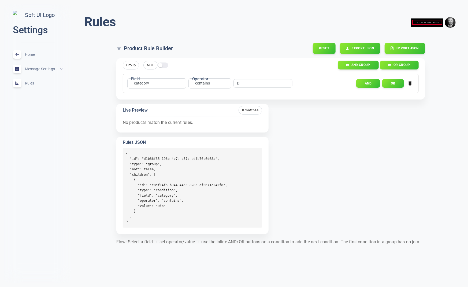
type input "D"
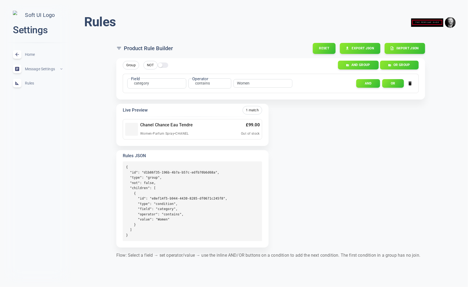
type input "Women"
click at [161, 65] on input "checkbox" at bounding box center [160, 65] width 13 height 4
click at [161, 65] on input "checkbox" at bounding box center [165, 65] width 13 height 4
click at [161, 65] on input "checkbox" at bounding box center [160, 65] width 13 height 4
click at [161, 65] on input "checkbox" at bounding box center [165, 65] width 13 height 4
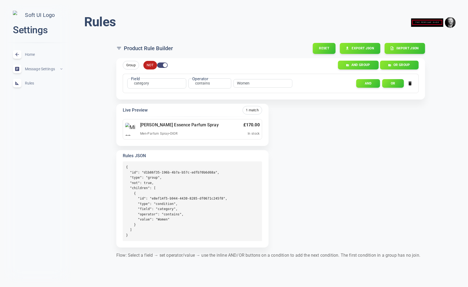
checkbox input "false"
drag, startPoint x: 394, startPoint y: 83, endPoint x: 341, endPoint y: 82, distance: 53.1
click at [394, 83] on button "Or" at bounding box center [393, 83] width 22 height 9
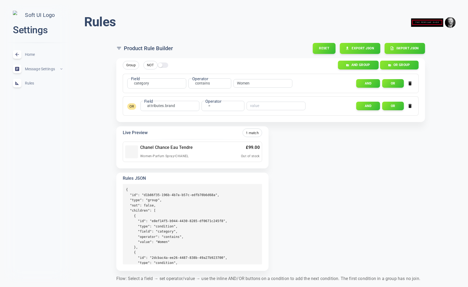
click at [178, 105] on div "attributes.brand attributes.brand Field" at bounding box center [170, 106] width 59 height 10
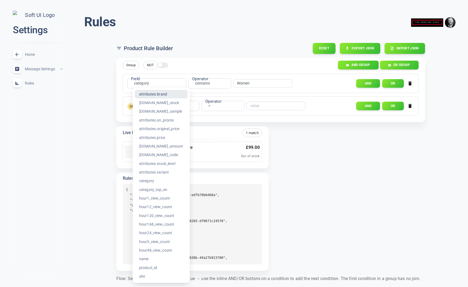
click at [170, 106] on body "close Settings Home expand_less Message Settings expand_less Rules expand_less …" at bounding box center [234, 145] width 468 height 299
click at [168, 138] on li "attributes.price" at bounding box center [161, 137] width 53 height 9
type input "attributes.price"
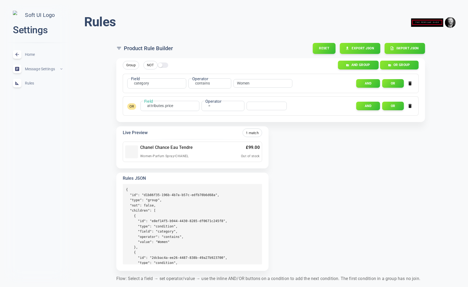
click at [210, 105] on body "close Settings Home expand_less Message Settings expand_less Rules expand_less …" at bounding box center [234, 145] width 468 height 299
click at [200, 150] on li ">" at bounding box center [209, 149] width 43 height 9
type input "gt"
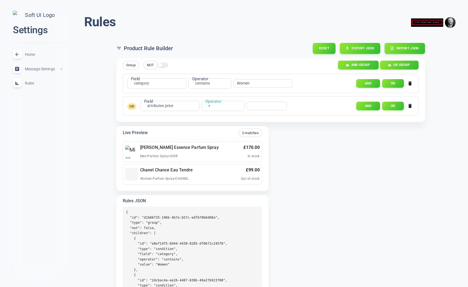
click at [260, 108] on div "​" at bounding box center [267, 106] width 40 height 9
type input "100"
click at [366, 83] on button "And" at bounding box center [368, 83] width 24 height 9
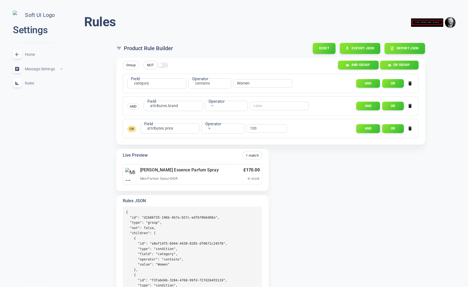
click at [411, 105] on icon "button" at bounding box center [410, 106] width 3 height 4
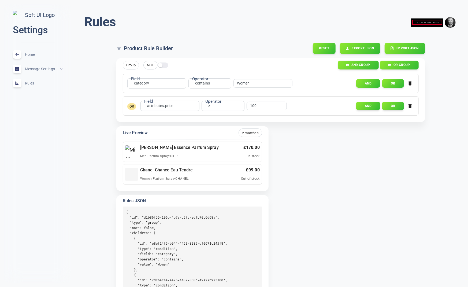
click at [411, 105] on icon "button" at bounding box center [410, 106] width 3 height 4
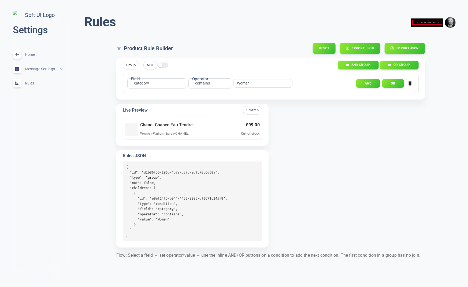
click at [332, 102] on div "Group NOT AND group OR group Field category category Field Operator contains co…" at bounding box center [268, 151] width 313 height 194
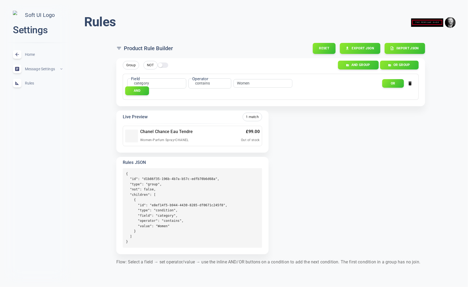
click at [103, 145] on div "Rules menu Product Rule Builder Reset Export JSON Import JSON Group NOT AND gro…" at bounding box center [270, 141] width 395 height 274
drag, startPoint x: 100, startPoint y: 148, endPoint x: 99, endPoint y: 152, distance: 3.5
click at [100, 148] on div "Rules menu Product Rule Builder Reset Export JSON Import JSON Group NOT AND gro…" at bounding box center [270, 141] width 395 height 274
click at [99, 152] on div "Rules menu Product Rule Builder Reset Export JSON Import JSON Group NOT AND gro…" at bounding box center [270, 141] width 395 height 274
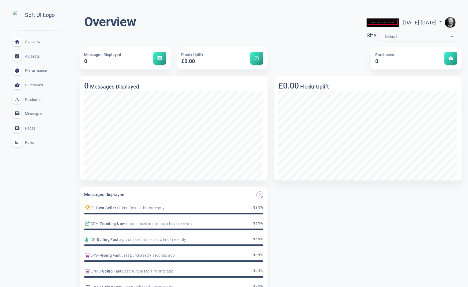
click at [28, 142] on span "Rules" at bounding box center [44, 142] width 39 height 0
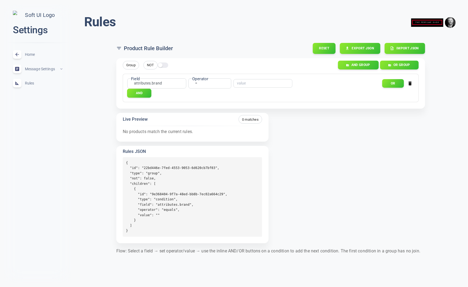
click at [139, 90] on button "And" at bounding box center [139, 93] width 24 height 9
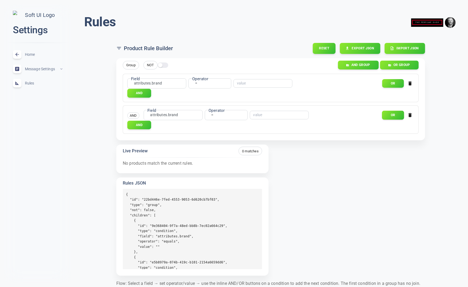
click at [396, 113] on button "Or" at bounding box center [393, 114] width 22 height 9
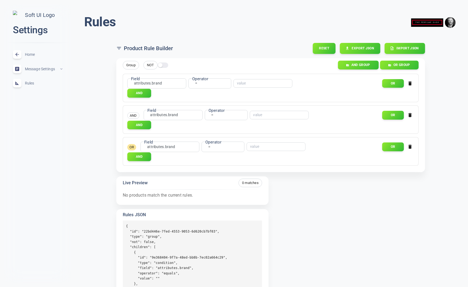
click at [107, 128] on div "Rules menu Product Rule Builder Reset Export JSON Import JSON Group NOT AND gro…" at bounding box center [270, 167] width 395 height 327
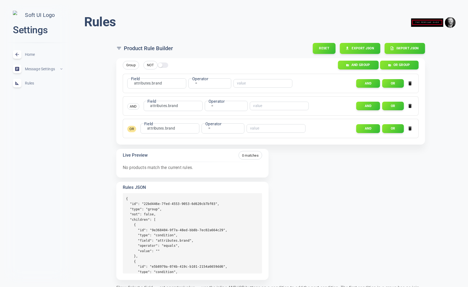
click at [101, 174] on div "Rules menu Product Rule Builder Reset Export JSON Import JSON Group NOT AND gro…" at bounding box center [270, 154] width 395 height 300
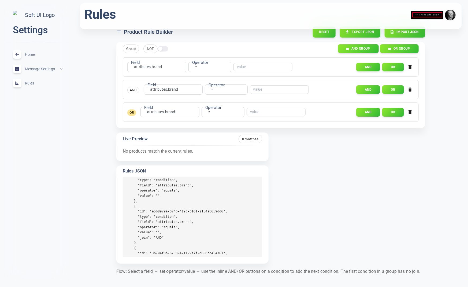
scroll to position [35, 0]
click at [397, 89] on button "Or" at bounding box center [393, 89] width 22 height 9
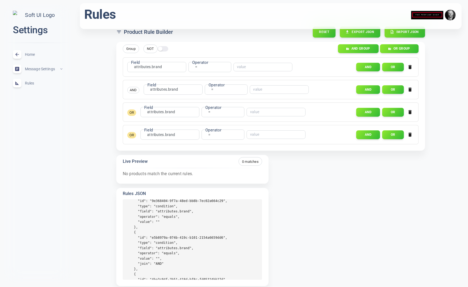
click at [178, 111] on div "attributes.brand attributes.brand Field" at bounding box center [170, 112] width 59 height 10
click at [413, 112] on icon "button" at bounding box center [410, 111] width 5 height 5
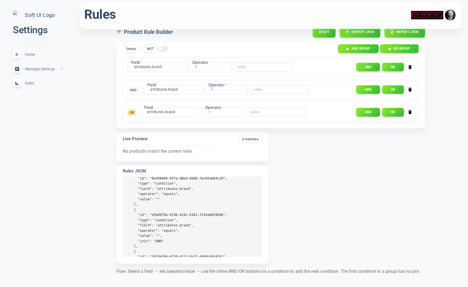
click at [411, 112] on icon "button" at bounding box center [410, 112] width 3 height 4
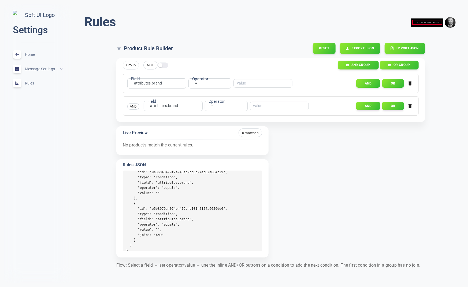
drag, startPoint x: 411, startPoint y: 106, endPoint x: 410, endPoint y: 103, distance: 3.1
click at [411, 106] on icon "button" at bounding box center [410, 106] width 3 height 4
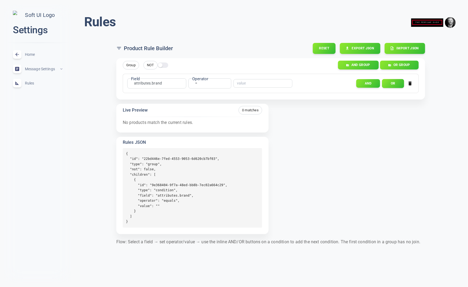
click at [394, 84] on button "Or" at bounding box center [393, 83] width 22 height 9
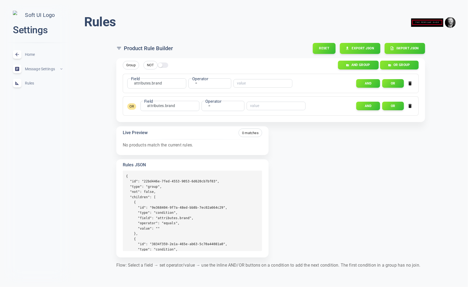
click at [191, 102] on div "attributes.brand attributes.brand Field" at bounding box center [170, 106] width 59 height 10
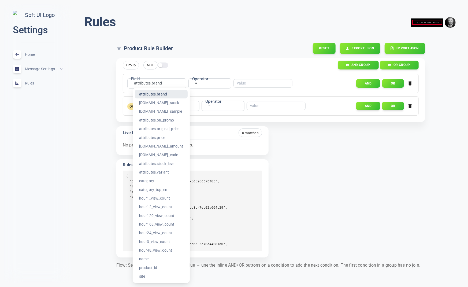
click at [174, 107] on body "close Settings Home expand_less Message Settings expand_less Rules expand_less …" at bounding box center [234, 139] width 468 height 286
click at [152, 112] on li "attributes.is_sample" at bounding box center [161, 111] width 53 height 9
type input "attributes.is_sample"
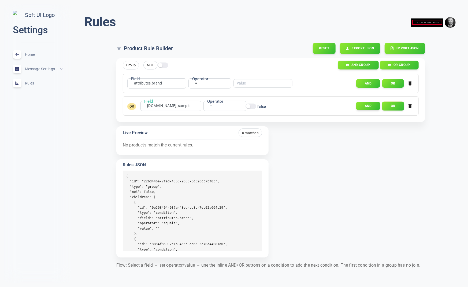
click at [397, 105] on button "Or" at bounding box center [393, 105] width 22 height 9
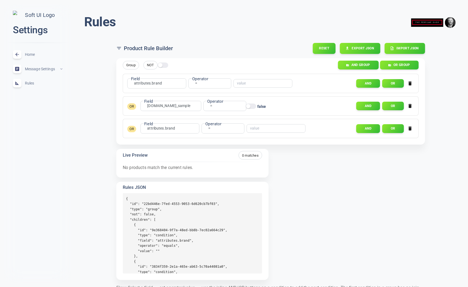
click at [180, 127] on div "attributes.brand attributes.brand Field" at bounding box center [170, 128] width 59 height 10
click at [265, 128] on input "text" at bounding box center [271, 129] width 43 height 4
type input "red"
click at [365, 131] on button "And" at bounding box center [368, 128] width 24 height 9
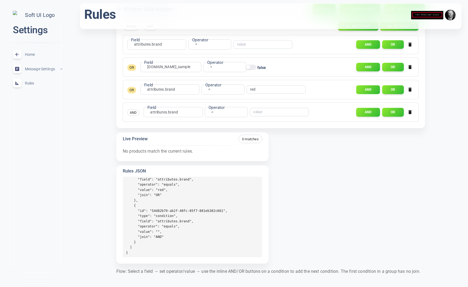
scroll to position [125, 0]
click at [201, 216] on pre "{ "id": "22bd446e-7fed-4553-9053-6d620cb7bf03", "type": "group", "not": false, …" at bounding box center [192, 217] width 139 height 80
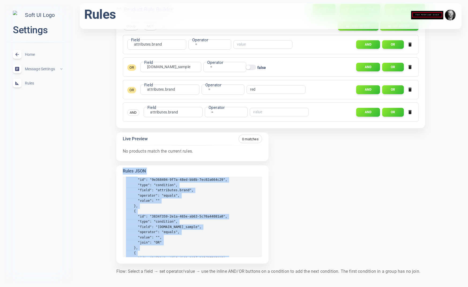
scroll to position [0, 0]
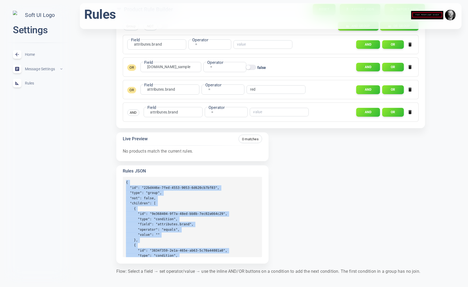
drag, startPoint x: 130, startPoint y: 250, endPoint x: 124, endPoint y: 182, distance: 68.1
click at [124, 182] on pre "{ "id": "22bd446e-7fed-4553-9053-6d620cb7bf03", "type": "group", "not": false, …" at bounding box center [192, 217] width 139 height 80
copy pre "{ "id": "22bd446e-7fed-4553-9053-6d620cb7bf03", "type": "group", "not": false, …"
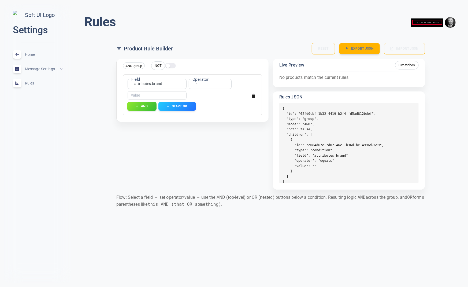
click at [146, 106] on button "AND" at bounding box center [141, 106] width 29 height 9
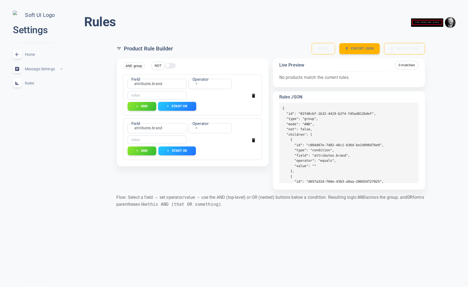
click at [173, 105] on button "Start OR" at bounding box center [177, 106] width 38 height 9
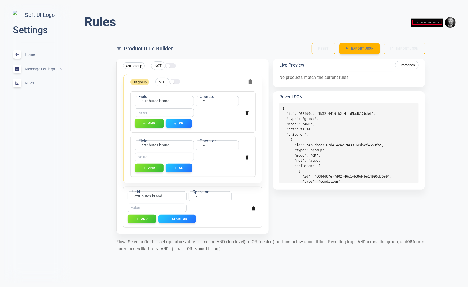
click at [155, 124] on button "AND" at bounding box center [149, 123] width 29 height 9
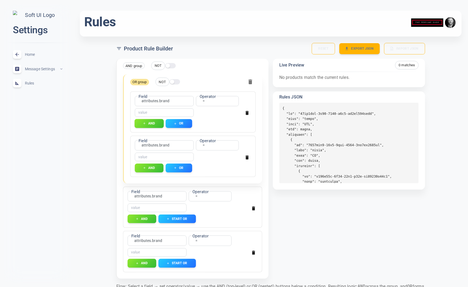
scroll to position [21, 0]
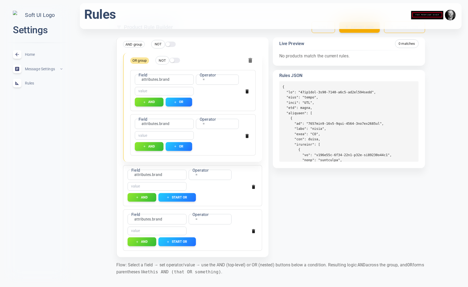
click at [252, 185] on icon "button" at bounding box center [253, 186] width 5 height 5
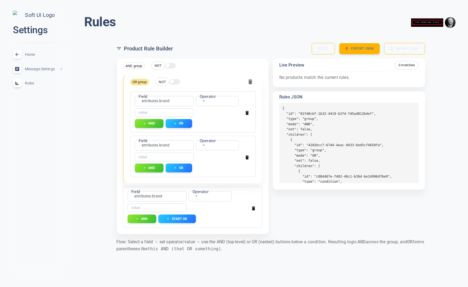
scroll to position [0, 0]
click at [251, 206] on icon "button" at bounding box center [253, 208] width 5 height 5
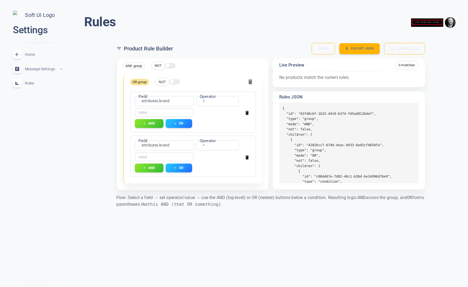
click at [247, 157] on icon "button" at bounding box center [247, 158] width 3 height 4
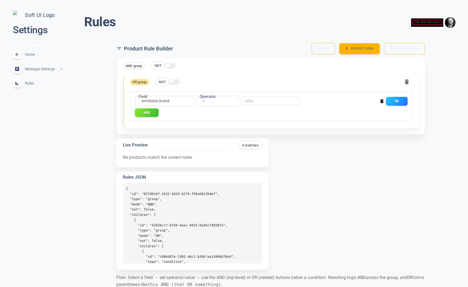
click at [134, 66] on span "AND group" at bounding box center [133, 66] width 21 height 6
click at [255, 101] on input "text" at bounding box center [266, 101] width 43 height 4
type input "Dior"
click at [397, 99] on button "OR" at bounding box center [397, 101] width 22 height 9
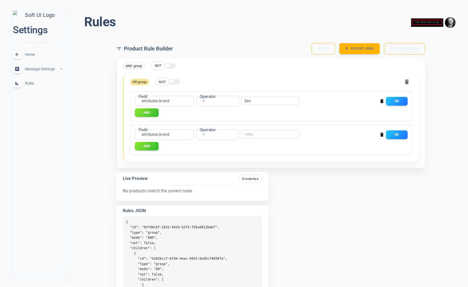
click at [163, 135] on body "close Settings Home expand_less Message Settings expand_less Rules expand_less …" at bounding box center [234, 165] width 468 height 338
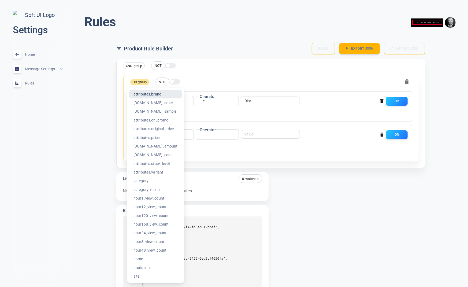
click at [197, 116] on div at bounding box center [234, 143] width 468 height 287
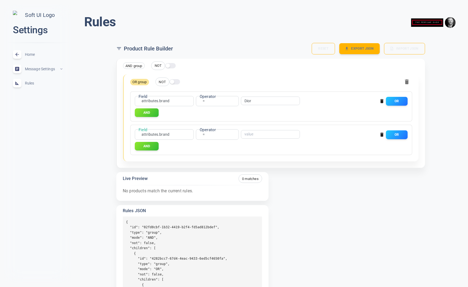
click at [176, 113] on div "AND" at bounding box center [271, 112] width 273 height 9
click at [186, 111] on div "AND" at bounding box center [271, 112] width 273 height 9
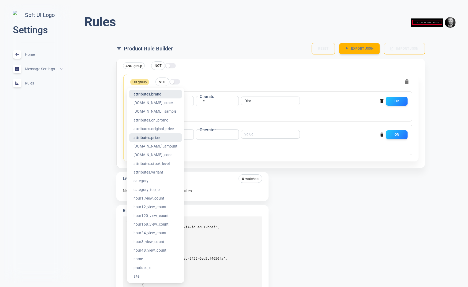
click at [170, 134] on body "close Settings Home expand_less Message Settings expand_less Rules expand_less …" at bounding box center [234, 165] width 468 height 338
drag, startPoint x: 170, startPoint y: 134, endPoint x: 208, endPoint y: 134, distance: 38.6
click at [170, 134] on li "attributes.price" at bounding box center [155, 137] width 53 height 9
type input "attributes.price"
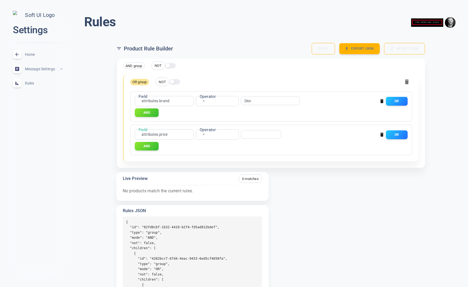
click at [203, 133] on body "close Settings Home expand_less Message Settings expand_less Rules expand_less …" at bounding box center [234, 165] width 468 height 338
drag, startPoint x: 194, startPoint y: 179, endPoint x: 237, endPoint y: 157, distance: 48.0
click at [196, 179] on li ">" at bounding box center [203, 178] width 43 height 9
type input "gt"
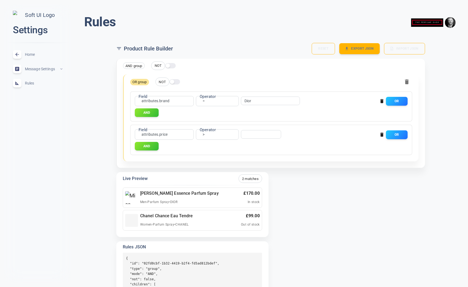
click at [253, 134] on input "number" at bounding box center [259, 134] width 29 height 4
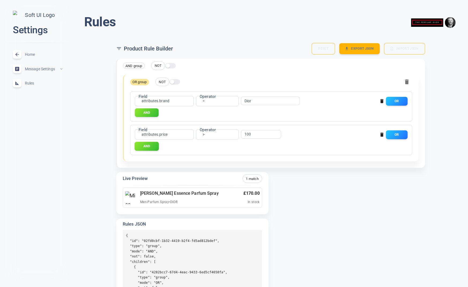
type input "100"
click at [153, 145] on button "AND" at bounding box center [147, 146] width 24 height 9
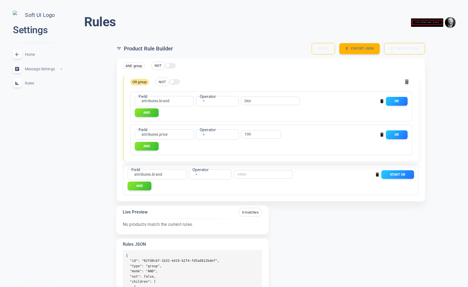
click at [158, 176] on body "close Settings Home expand_less Message Settings expand_less Rules expand_less …" at bounding box center [234, 182] width 468 height 372
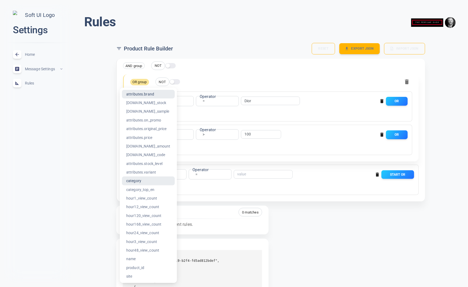
click at [146, 182] on li "category" at bounding box center [148, 180] width 53 height 9
type input "category"
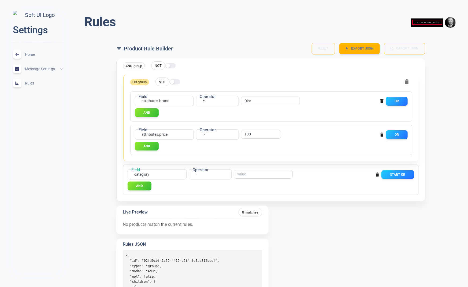
click at [254, 175] on input "text" at bounding box center [258, 174] width 43 height 4
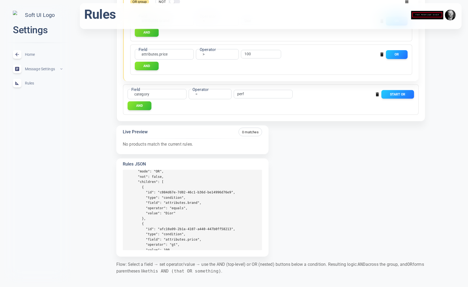
scroll to position [27, 0]
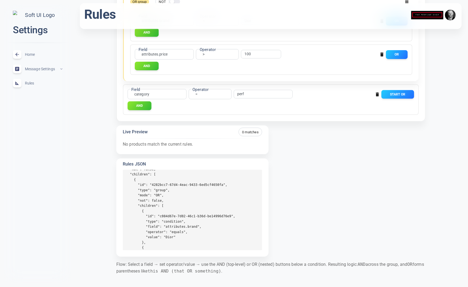
type input "perf"
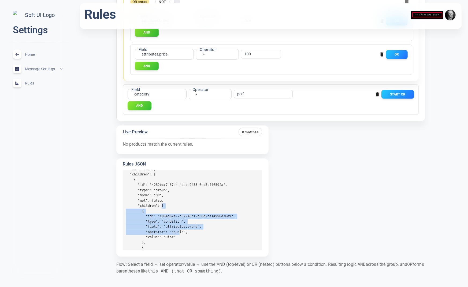
drag, startPoint x: 162, startPoint y: 204, endPoint x: 186, endPoint y: 226, distance: 32.3
click at [180, 230] on pre "{ "id": "02fd0cbf-1b32-4419-b2f4-fd5ad812bdef", "type": "group", "mode": "AND",…" at bounding box center [192, 210] width 139 height 80
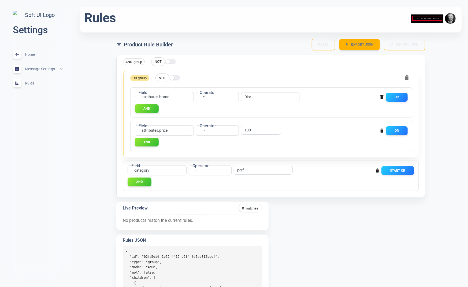
scroll to position [0, 0]
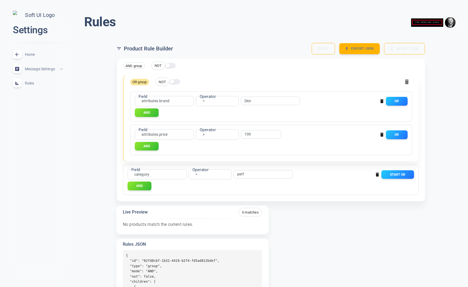
click at [351, 226] on div "AND group NOT OR group NOT Field attributes.brand attributes.brand Field Operat…" at bounding box center [268, 195] width 313 height 282
click at [315, 218] on div "AND group NOT OR group NOT Field attributes.brand attributes.brand Field Operat…" at bounding box center [268, 195] width 313 height 282
click at [403, 176] on button "Start OR" at bounding box center [397, 174] width 33 height 9
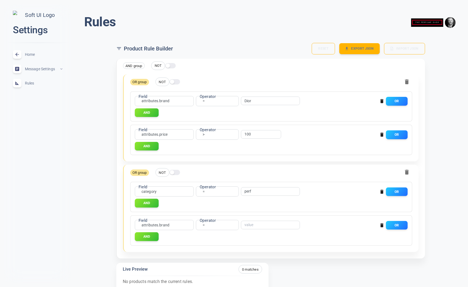
click at [381, 226] on icon "button" at bounding box center [382, 225] width 3 height 4
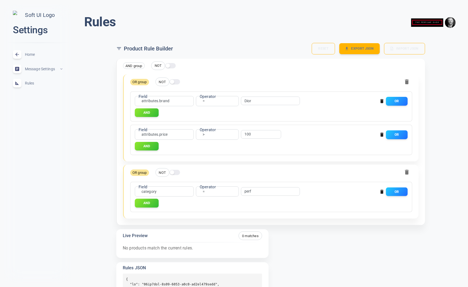
click at [383, 190] on icon "button" at bounding box center [382, 192] width 3 height 4
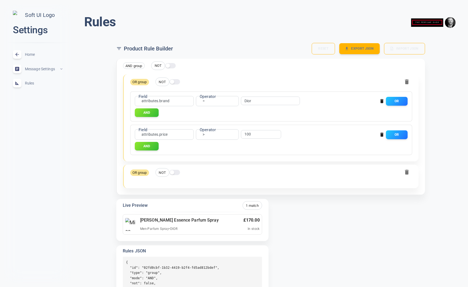
click at [406, 173] on icon "button" at bounding box center [407, 172] width 4 height 5
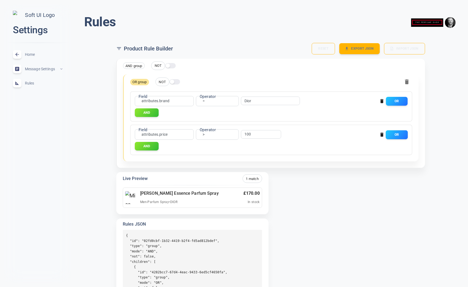
click at [397, 131] on button "OR" at bounding box center [397, 134] width 22 height 9
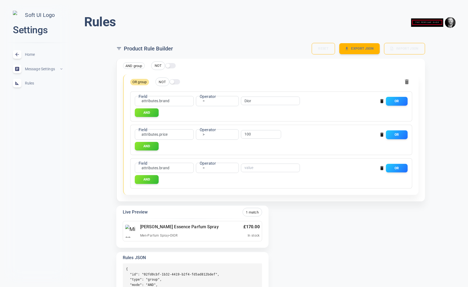
click at [378, 166] on div "OR" at bounding box center [392, 166] width 32 height 11
click at [382, 167] on icon "button" at bounding box center [382, 168] width 3 height 4
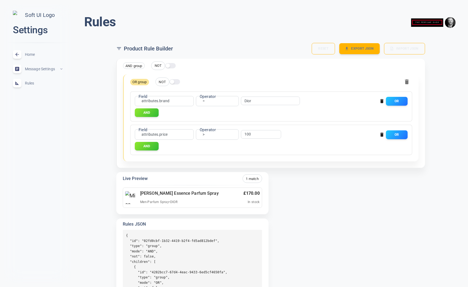
click at [405, 79] on icon "button" at bounding box center [407, 81] width 4 height 5
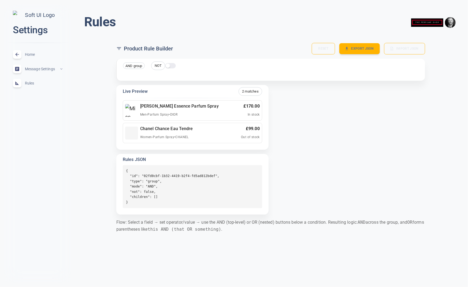
drag, startPoint x: 231, startPoint y: 74, endPoint x: 152, endPoint y: 69, distance: 78.7
click at [230, 73] on div "AND group NOT" at bounding box center [271, 70] width 309 height 22
click at [138, 66] on span "AND group" at bounding box center [133, 66] width 21 height 6
click at [255, 73] on div "AND group NOT" at bounding box center [271, 70] width 309 height 22
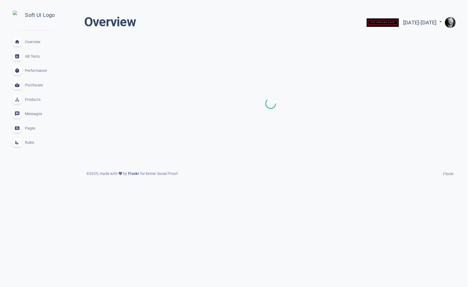
click at [29, 142] on span "Rules" at bounding box center [44, 142] width 39 height 0
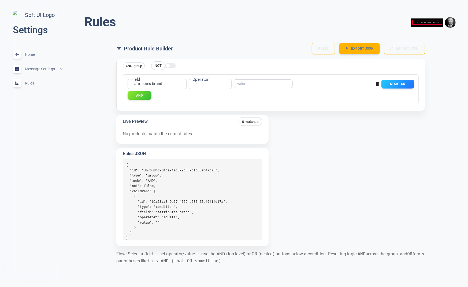
click at [363, 99] on div "AND" at bounding box center [271, 95] width 287 height 9
click at [394, 85] on button "Start OR" at bounding box center [397, 84] width 33 height 9
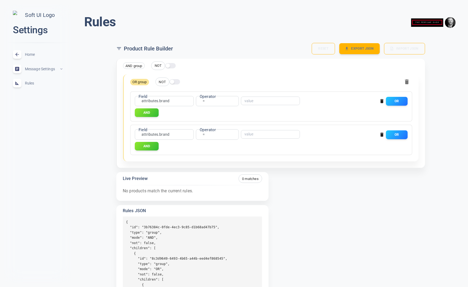
click at [382, 133] on icon "button" at bounding box center [382, 135] width 3 height 4
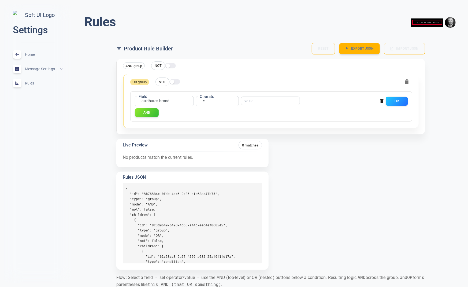
click at [402, 101] on button "OR" at bounding box center [397, 101] width 22 height 9
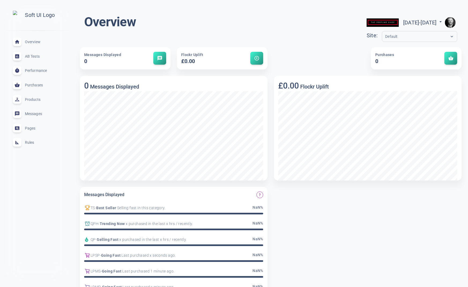
drag, startPoint x: 49, startPoint y: 168, endPoint x: 39, endPoint y: 145, distance: 25.3
click at [49, 168] on div "close Overview expand_less AB Tests expand_less Performance expand_less Purchas…" at bounding box center [37, 143] width 67 height 278
click at [28, 142] on div "Rules expand_less" at bounding box center [38, 142] width 58 height 14
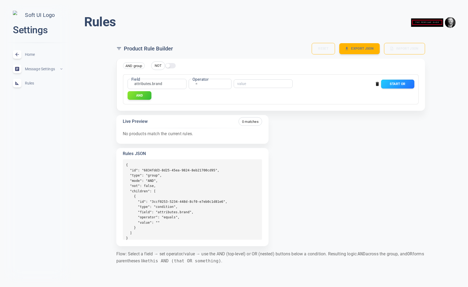
click at [388, 82] on button "Start OR" at bounding box center [397, 84] width 33 height 9
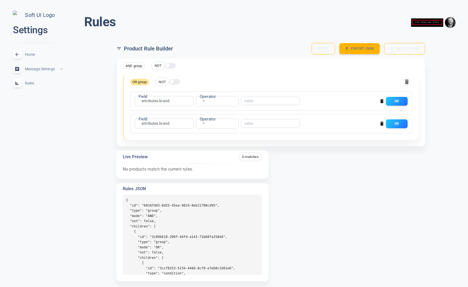
click at [382, 123] on icon "button" at bounding box center [382, 124] width 3 height 4
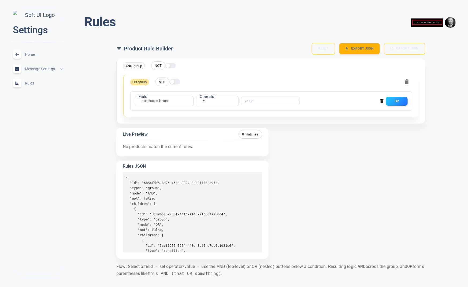
click at [382, 100] on icon "button" at bounding box center [382, 101] width 3 height 4
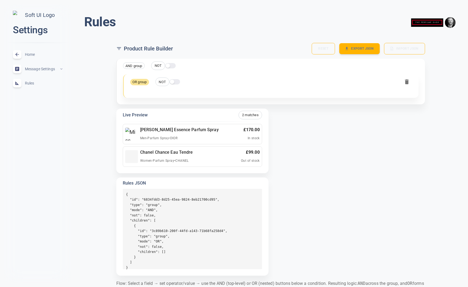
drag, startPoint x: 36, startPoint y: 50, endPoint x: 37, endPoint y: 57, distance: 7.0
click at [36, 50] on div "Home expand_less" at bounding box center [38, 54] width 58 height 14
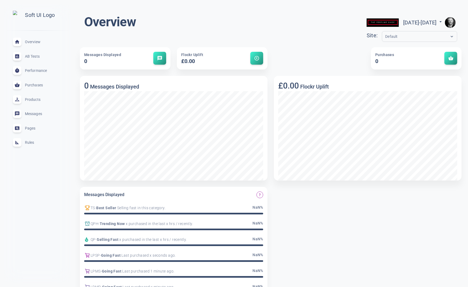
click at [29, 142] on span "Rules" at bounding box center [44, 142] width 39 height 0
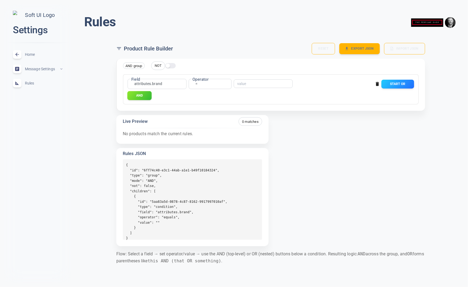
click at [132, 95] on button "AND" at bounding box center [139, 95] width 24 height 9
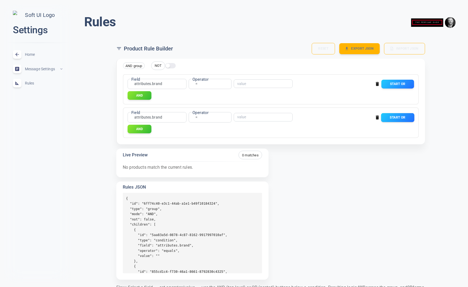
click at [398, 118] on button "Start OR" at bounding box center [397, 117] width 33 height 9
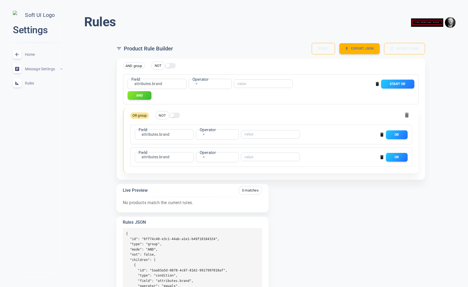
click at [406, 81] on button "Start OR" at bounding box center [397, 84] width 33 height 9
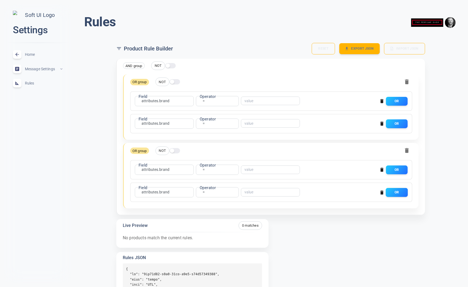
click at [397, 193] on button "OR" at bounding box center [397, 192] width 22 height 9
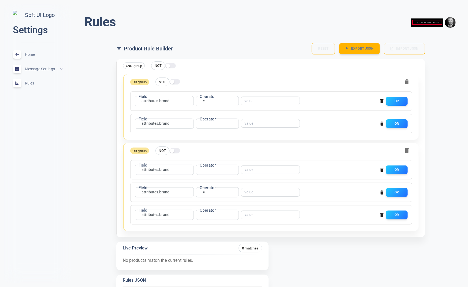
click at [382, 193] on icon "button" at bounding box center [382, 192] width 3 height 4
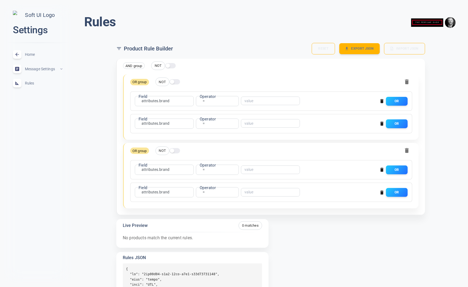
click at [381, 191] on icon "button" at bounding box center [382, 192] width 3 height 4
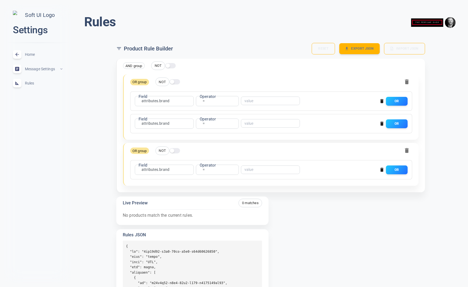
drag, startPoint x: 139, startPoint y: 141, endPoint x: 131, endPoint y: 141, distance: 7.5
click at [139, 141] on div "OR group NOT Field attributes.brand attributes.brand Field Operator = equals Op…" at bounding box center [271, 130] width 296 height 112
click at [405, 121] on button "OR" at bounding box center [397, 123] width 22 height 9
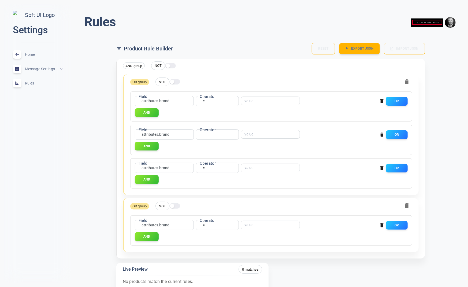
click at [27, 54] on span "Home" at bounding box center [44, 54] width 39 height 0
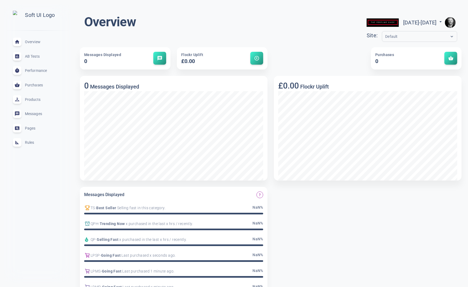
click at [31, 142] on span "Rules" at bounding box center [44, 142] width 39 height 0
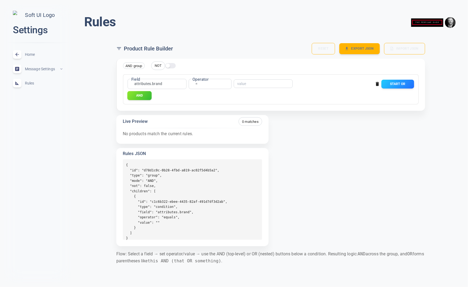
click at [144, 97] on button "AND" at bounding box center [139, 95] width 24 height 9
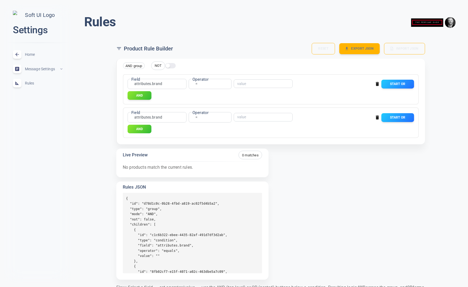
drag, startPoint x: 145, startPoint y: 128, endPoint x: 204, endPoint y: 131, distance: 58.8
click at [146, 128] on button "AND" at bounding box center [140, 129] width 24 height 9
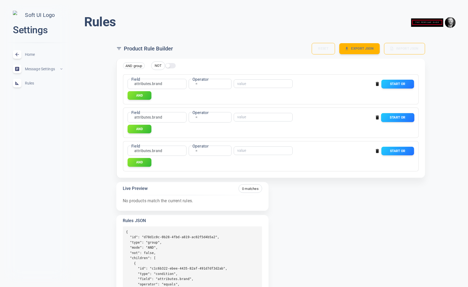
click at [400, 115] on button "Start OR" at bounding box center [397, 117] width 33 height 9
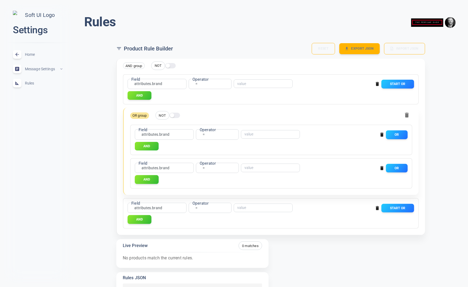
drag, startPoint x: 152, startPoint y: 146, endPoint x: 164, endPoint y: 145, distance: 11.8
click at [152, 146] on button "AND" at bounding box center [147, 146] width 24 height 9
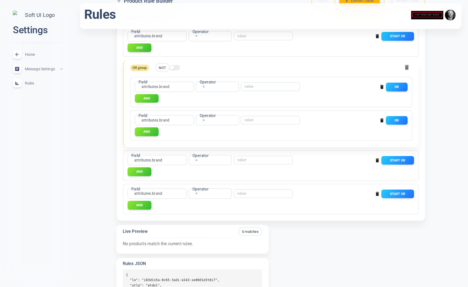
scroll to position [33, 0]
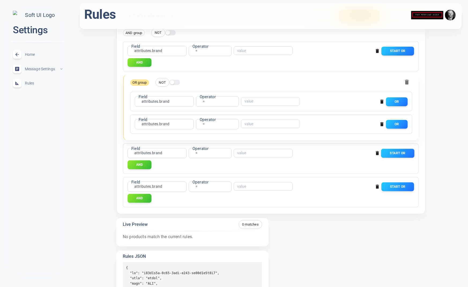
click at [399, 152] on button "Start OR" at bounding box center [397, 153] width 33 height 9
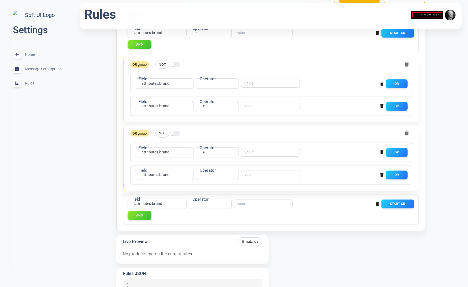
scroll to position [51, 0]
click at [145, 215] on button "AND" at bounding box center [139, 215] width 24 height 9
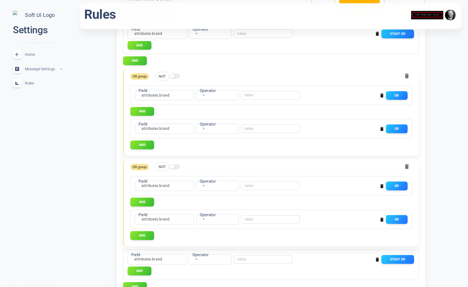
scroll to position [0, 0]
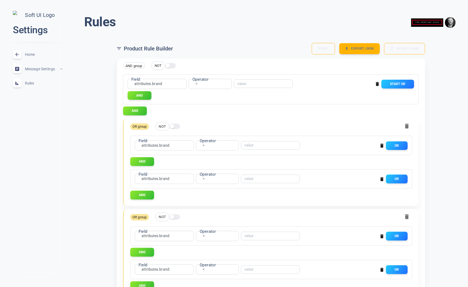
click at [31, 54] on span "Home" at bounding box center [44, 54] width 39 height 0
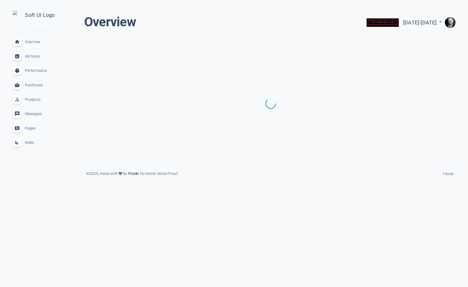
click at [30, 142] on span "Rules" at bounding box center [44, 142] width 39 height 0
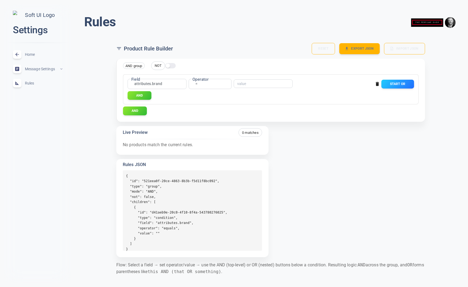
scroll to position [1, 0]
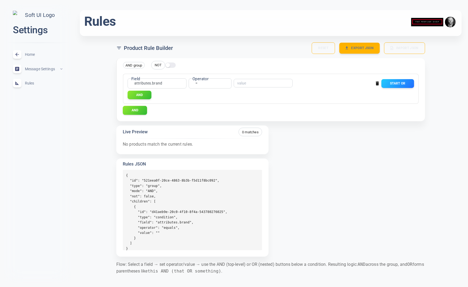
click at [137, 109] on button "AND" at bounding box center [135, 110] width 24 height 9
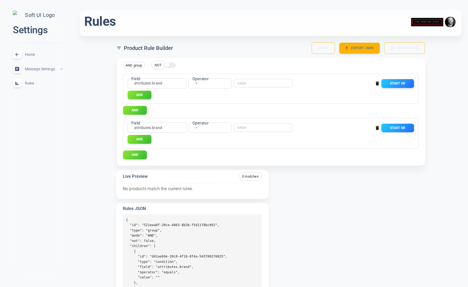
scroll to position [1, 0]
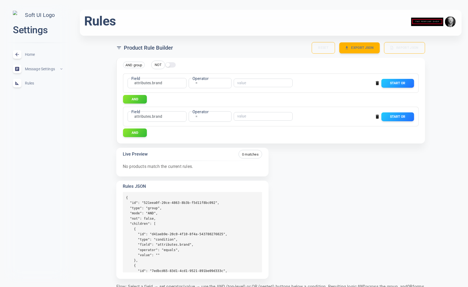
click at [387, 77] on div "Start OR" at bounding box center [392, 81] width 43 height 11
click at [390, 83] on button "Start OR" at bounding box center [397, 83] width 33 height 9
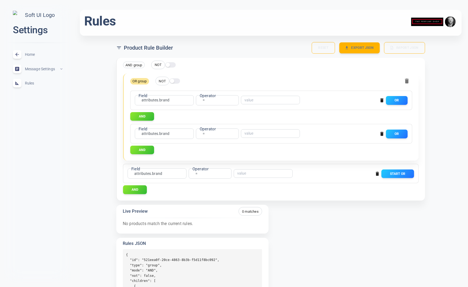
drag, startPoint x: 218, startPoint y: 117, endPoint x: 194, endPoint y: 117, distance: 23.9
click at [218, 117] on div "AND" at bounding box center [271, 116] width 282 height 9
click at [150, 114] on button "AND" at bounding box center [142, 116] width 24 height 9
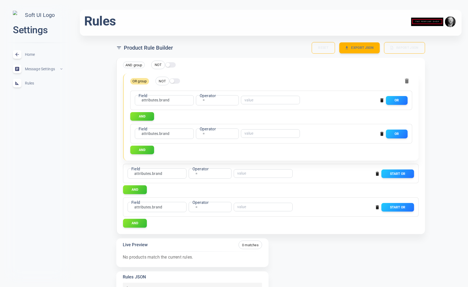
click at [376, 205] on icon "button" at bounding box center [377, 207] width 3 height 4
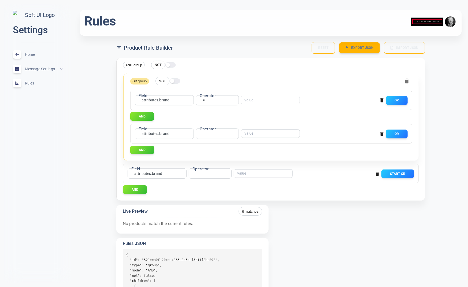
click at [25, 54] on span "Home" at bounding box center [44, 54] width 39 height 0
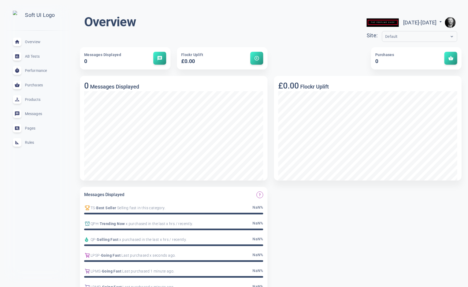
click at [33, 147] on div "Rules expand_less" at bounding box center [38, 142] width 58 height 14
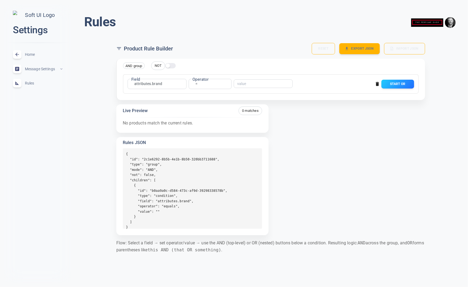
click at [76, 121] on div "Rules menu Product Rule Builder Reset Export JSON Import JSON AND group NOT Fie…" at bounding box center [270, 135] width 395 height 262
click at [405, 84] on button "Start OR" at bounding box center [397, 84] width 33 height 9
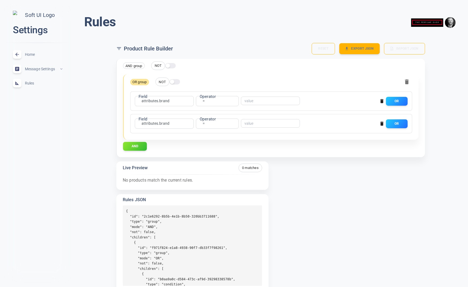
click at [382, 123] on icon "button" at bounding box center [382, 124] width 3 height 4
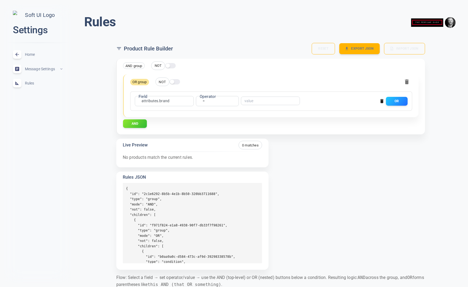
click at [33, 54] on span "Home" at bounding box center [44, 54] width 39 height 0
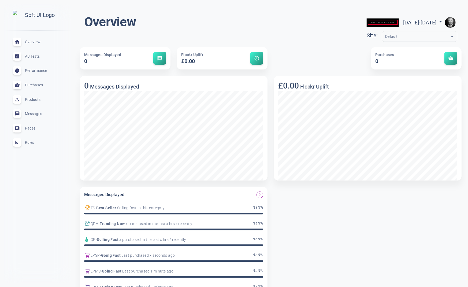
click at [30, 148] on div "Rules expand_less" at bounding box center [38, 142] width 58 height 14
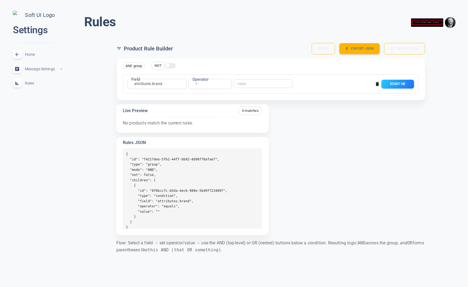
click at [116, 90] on div "AND group NOT Field attributes.brand attributes.brand Field Operator = equals O…" at bounding box center [268, 77] width 313 height 46
click at [396, 84] on button "Start OR" at bounding box center [397, 84] width 33 height 9
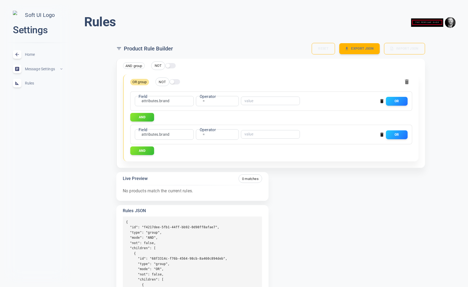
drag, startPoint x: 34, startPoint y: 55, endPoint x: 32, endPoint y: 66, distance: 10.9
click at [34, 54] on span "Home" at bounding box center [44, 54] width 39 height 0
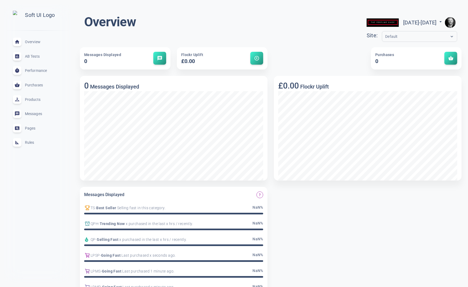
click at [31, 142] on span "Rules" at bounding box center [44, 142] width 39 height 0
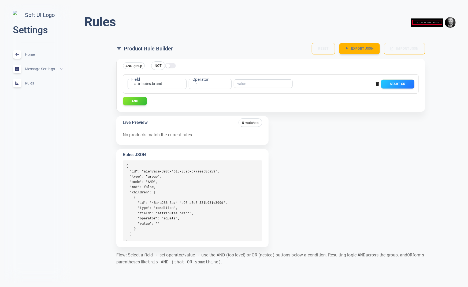
click at [397, 86] on button "Start OR" at bounding box center [397, 84] width 33 height 9
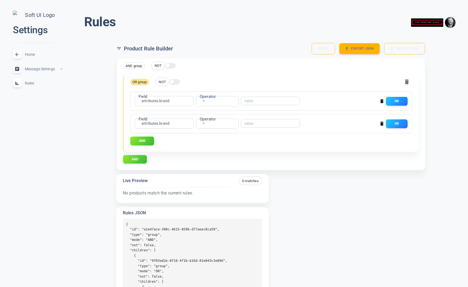
click at [30, 54] on span "Home" at bounding box center [44, 54] width 39 height 0
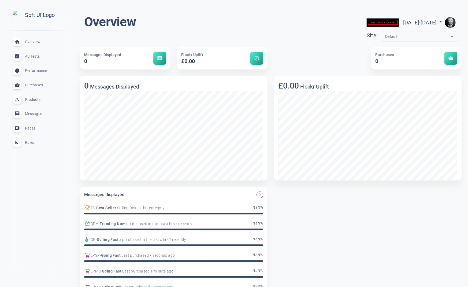
click at [31, 141] on div "Rules expand_less" at bounding box center [38, 142] width 58 height 14
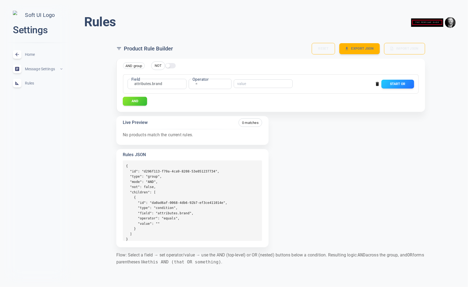
click at [139, 101] on button "AND" at bounding box center [135, 101] width 24 height 9
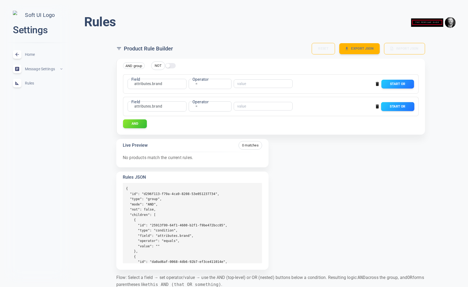
click at [401, 106] on button "Start OR" at bounding box center [397, 106] width 33 height 9
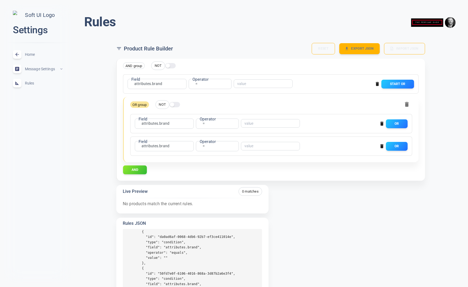
click at [410, 100] on button "button" at bounding box center [407, 104] width 11 height 11
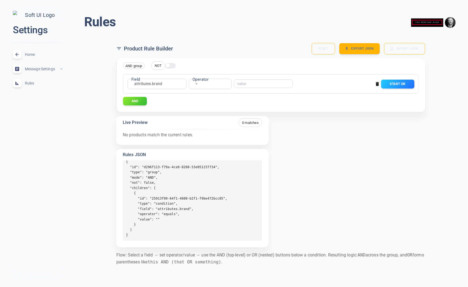
click at [393, 84] on button "Start OR" at bounding box center [397, 84] width 33 height 9
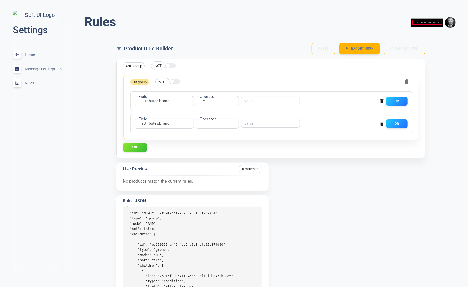
scroll to position [83, 0]
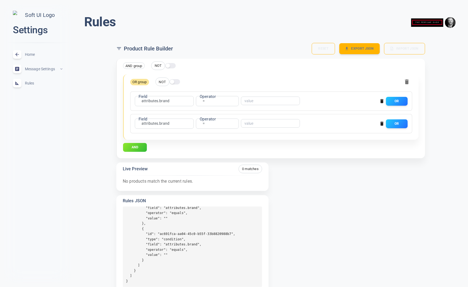
drag, startPoint x: 136, startPoint y: 147, endPoint x: 160, endPoint y: 178, distance: 39.6
click at [136, 147] on button "AND" at bounding box center [135, 147] width 24 height 9
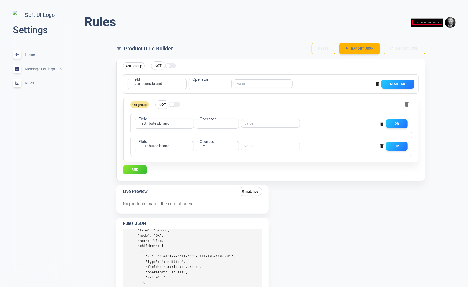
scroll to position [102, 0]
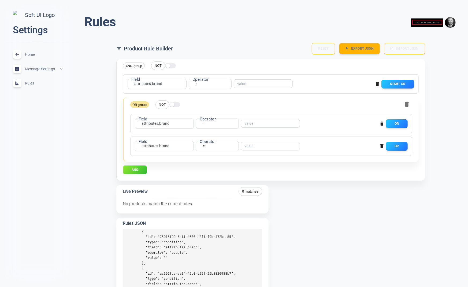
drag, startPoint x: 135, startPoint y: 171, endPoint x: 140, endPoint y: 171, distance: 5.4
click at [135, 171] on button "AND" at bounding box center [135, 169] width 24 height 9
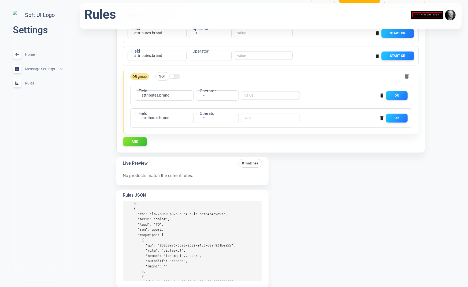
scroll to position [51, 0]
click at [33, 83] on span "Rules" at bounding box center [44, 83] width 39 height 0
click at [33, 54] on span "Home" at bounding box center [44, 54] width 39 height 0
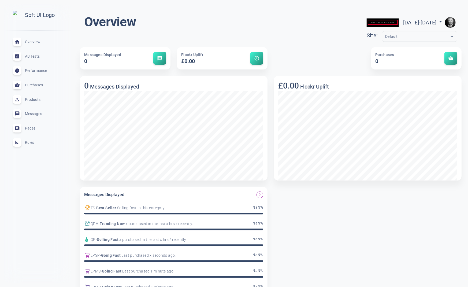
click at [28, 142] on span "Rules" at bounding box center [44, 142] width 39 height 0
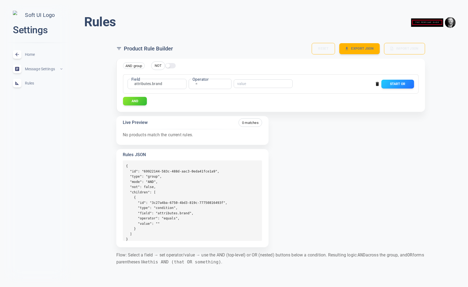
click at [27, 54] on span "Home" at bounding box center [44, 54] width 39 height 0
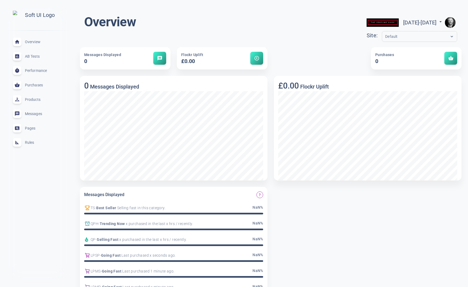
click at [30, 142] on span "Rules" at bounding box center [44, 142] width 39 height 0
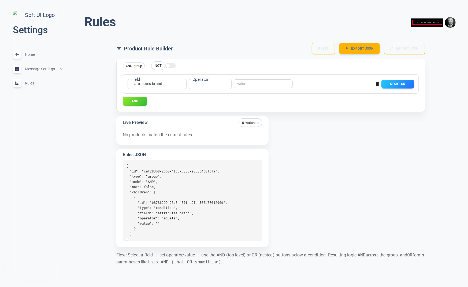
click at [140, 101] on button "AND" at bounding box center [135, 101] width 24 height 9
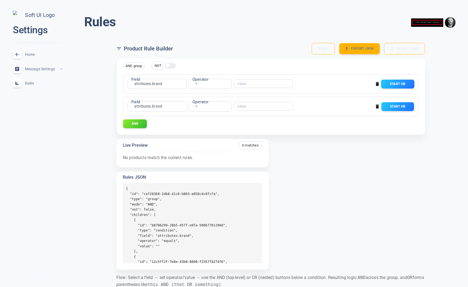
click at [392, 84] on button "Start OR" at bounding box center [397, 84] width 33 height 9
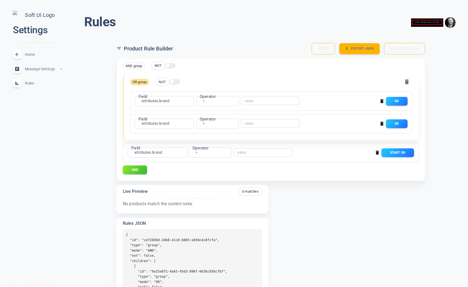
click at [124, 169] on button "AND" at bounding box center [135, 169] width 24 height 9
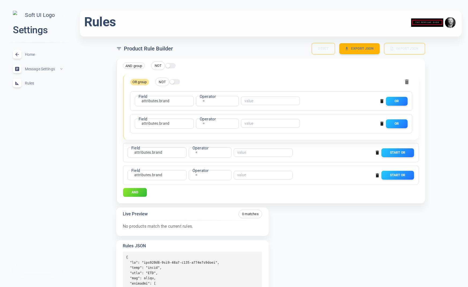
scroll to position [2, 0]
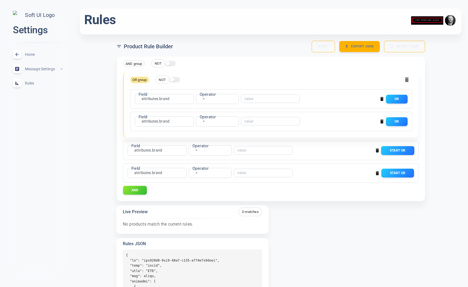
click at [398, 150] on button "Start OR" at bounding box center [397, 150] width 33 height 9
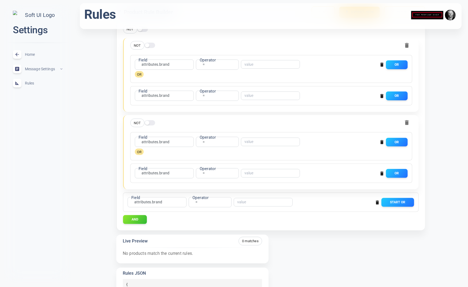
scroll to position [25, 0]
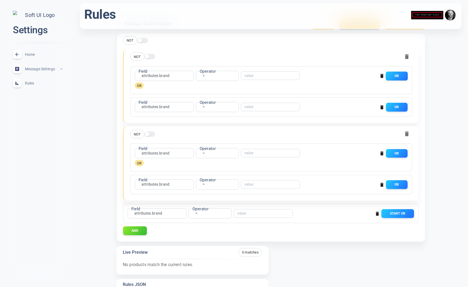
click at [399, 76] on button "OR" at bounding box center [397, 76] width 22 height 9
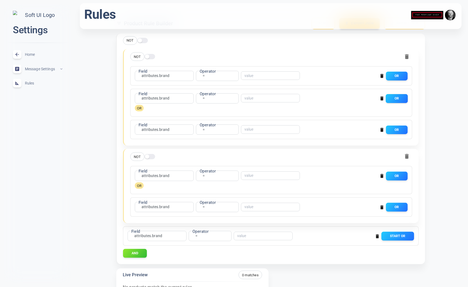
click at [398, 98] on button "OR" at bounding box center [397, 98] width 22 height 9
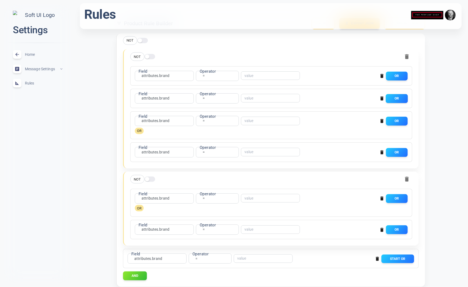
click at [399, 98] on button "OR" at bounding box center [397, 98] width 22 height 9
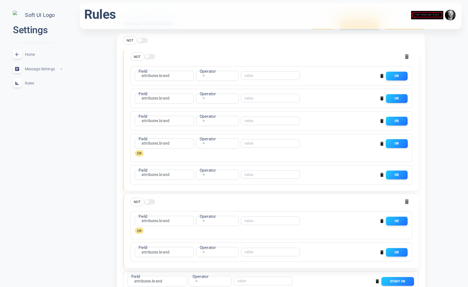
click at [399, 142] on button "OR" at bounding box center [397, 143] width 22 height 9
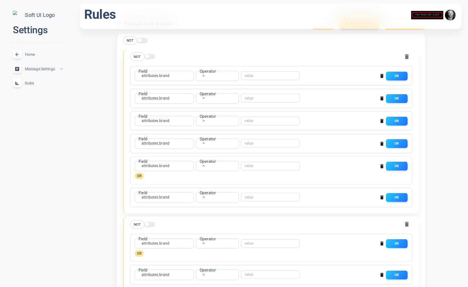
click at [30, 54] on span "Home" at bounding box center [44, 54] width 39 height 0
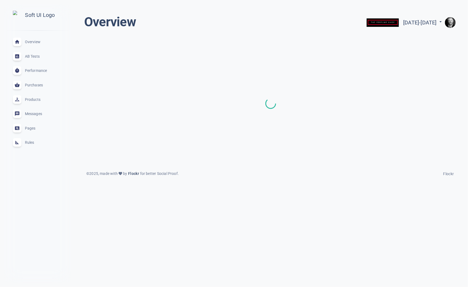
click at [29, 142] on span "Rules" at bounding box center [44, 142] width 39 height 0
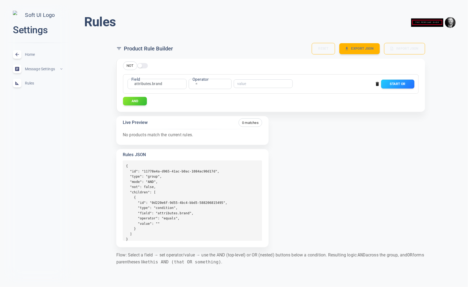
click at [395, 84] on button "Start OR" at bounding box center [397, 84] width 33 height 9
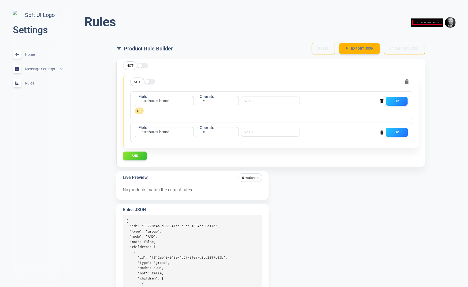
click at [395, 132] on button "OR" at bounding box center [397, 132] width 22 height 9
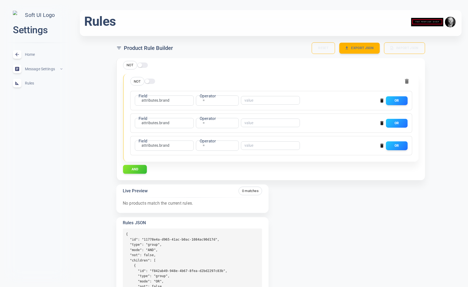
scroll to position [1, 0]
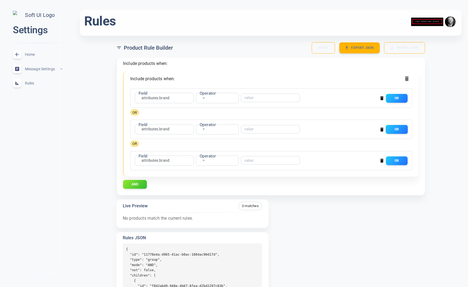
click at [403, 131] on button "OR" at bounding box center [397, 129] width 22 height 9
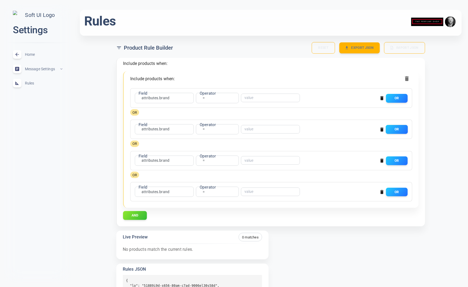
click at [400, 129] on button "OR" at bounding box center [397, 129] width 22 height 9
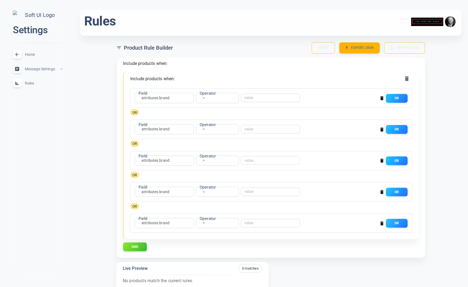
click at [381, 160] on icon "button" at bounding box center [381, 160] width 5 height 5
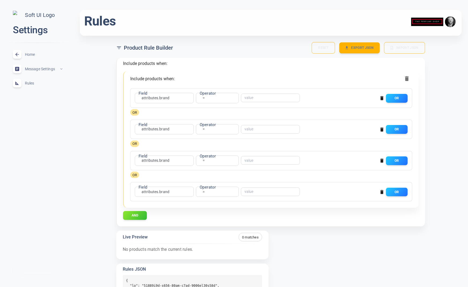
click at [382, 159] on icon "button" at bounding box center [382, 161] width 3 height 4
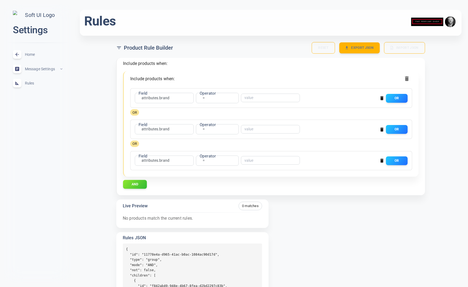
click at [382, 159] on icon "button" at bounding box center [382, 161] width 3 height 4
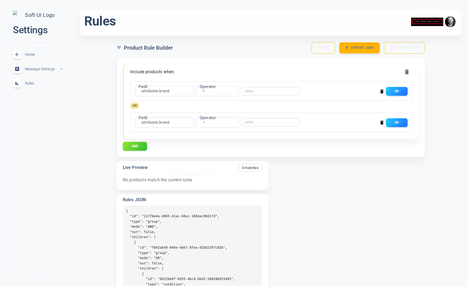
click at [138, 147] on button "AND" at bounding box center [135, 146] width 24 height 9
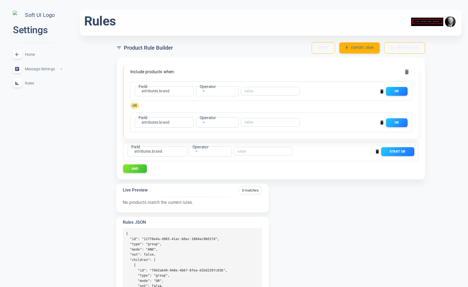
click at [393, 150] on button "Start OR" at bounding box center [397, 151] width 33 height 9
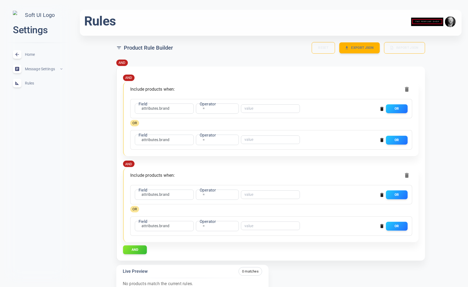
click at [99, 136] on div "Rules menu Product Rule Builder Reset Export JSON Import JSON AND AND Include p…" at bounding box center [270, 214] width 395 height 423
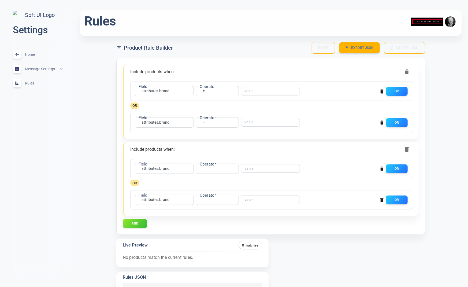
click at [139, 225] on button "AND" at bounding box center [135, 223] width 24 height 9
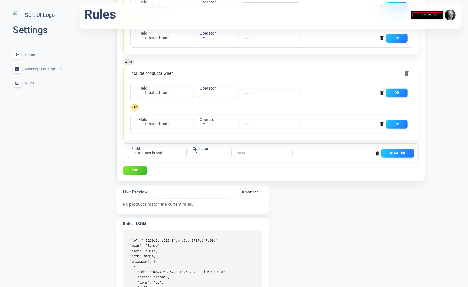
scroll to position [0, 0]
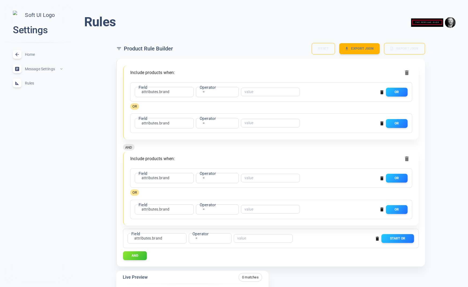
click at [32, 54] on span "Home" at bounding box center [44, 54] width 39 height 0
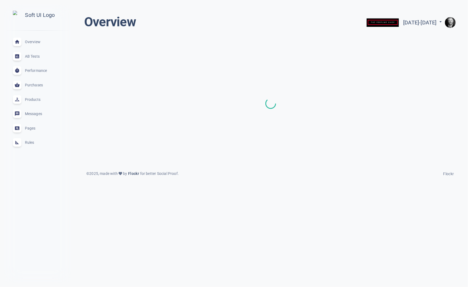
click at [32, 142] on span "Rules" at bounding box center [44, 142] width 39 height 0
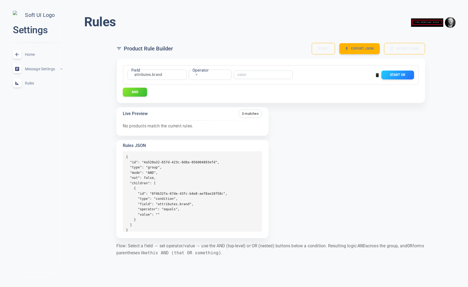
click at [138, 92] on button "AND" at bounding box center [135, 92] width 24 height 9
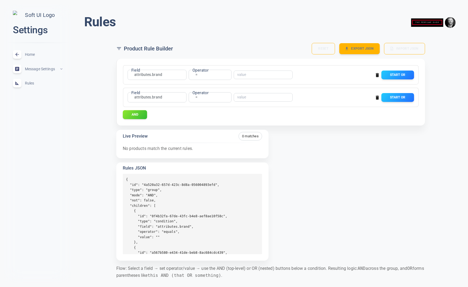
click at [135, 114] on button "AND" at bounding box center [135, 114] width 24 height 9
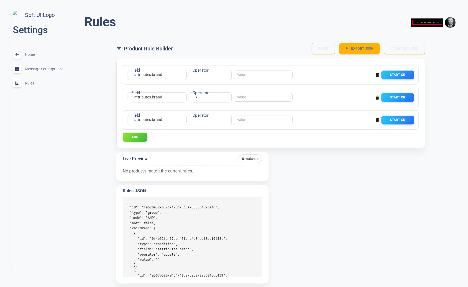
click at [134, 138] on button "AND" at bounding box center [135, 137] width 24 height 9
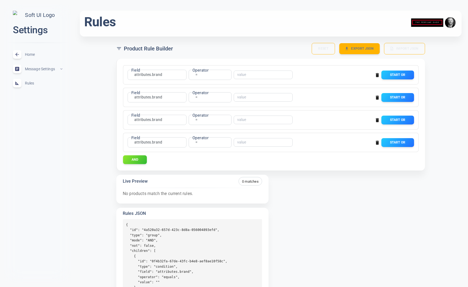
click at [89, 126] on div "Rules menu Product Rule Builder Reset Export JSON Import JSON Field attributes.…" at bounding box center [270, 170] width 395 height 333
click at [33, 54] on span "Home" at bounding box center [44, 54] width 39 height 0
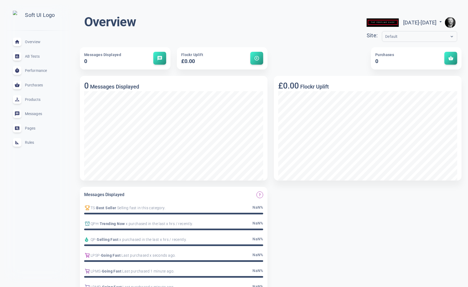
click at [34, 146] on div "Rules expand_less" at bounding box center [38, 142] width 58 height 14
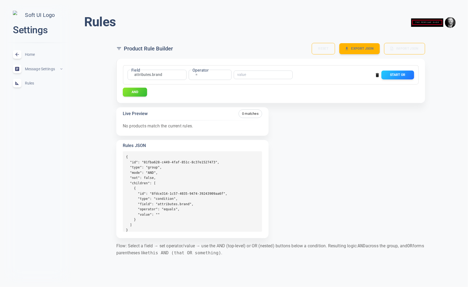
click at [142, 89] on button "AND" at bounding box center [135, 92] width 24 height 9
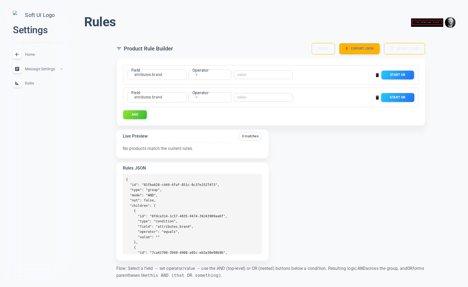
click at [403, 97] on button "Start OR" at bounding box center [397, 97] width 33 height 9
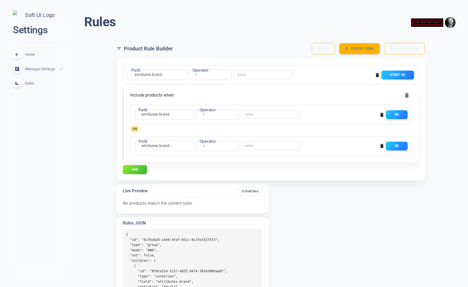
click at [134, 168] on button "AND" at bounding box center [135, 169] width 24 height 9
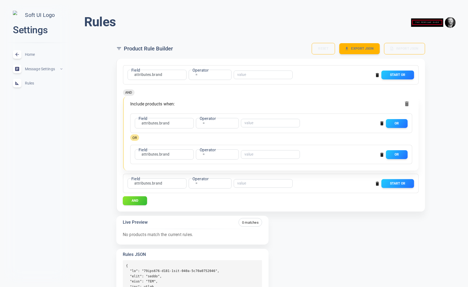
click at [138, 199] on button "AND" at bounding box center [135, 200] width 24 height 9
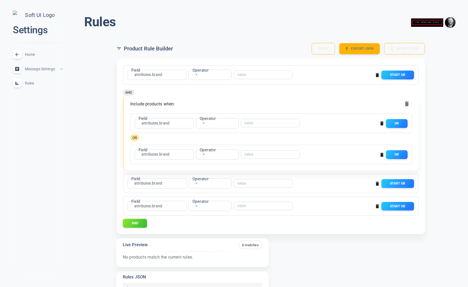
click at [135, 224] on button "AND" at bounding box center [135, 223] width 24 height 9
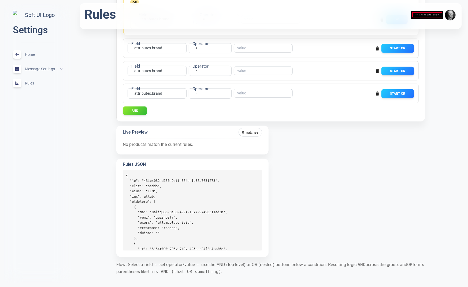
click at [139, 202] on pre at bounding box center [192, 210] width 139 height 80
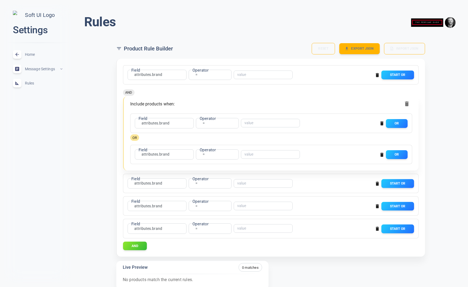
click at [33, 59] on div "Home expand_less" at bounding box center [38, 54] width 58 height 14
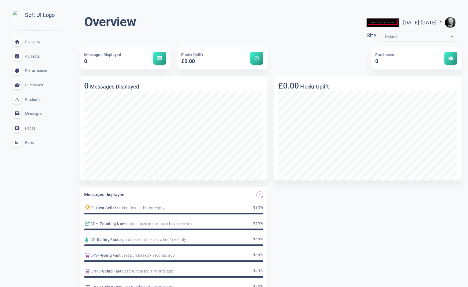
click at [32, 142] on span "Rules" at bounding box center [44, 142] width 39 height 0
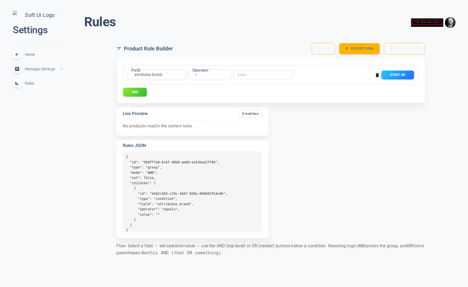
click at [28, 54] on span "Home" at bounding box center [44, 54] width 39 height 0
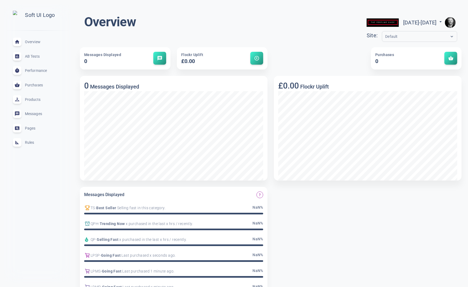
click at [29, 142] on span "Rules" at bounding box center [44, 142] width 39 height 0
click at [27, 142] on span "Rules" at bounding box center [44, 142] width 39 height 0
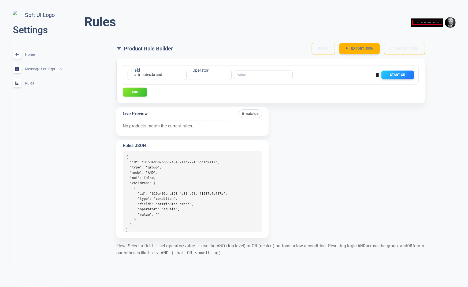
click at [136, 93] on button "AND" at bounding box center [135, 92] width 24 height 9
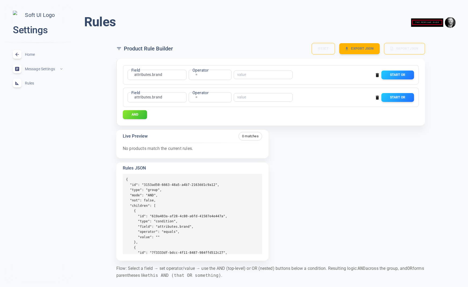
click at [134, 113] on button "AND" at bounding box center [135, 114] width 24 height 9
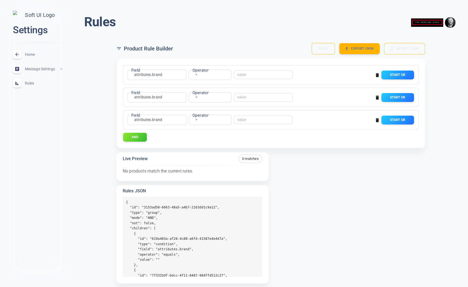
click at [378, 97] on icon "button" at bounding box center [377, 97] width 3 height 4
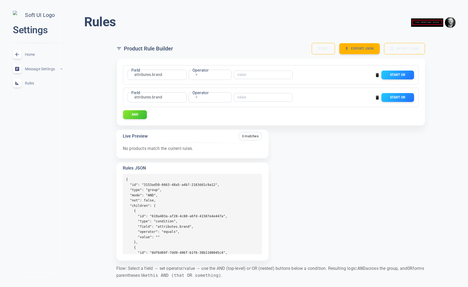
click at [378, 96] on icon "button" at bounding box center [377, 97] width 5 height 5
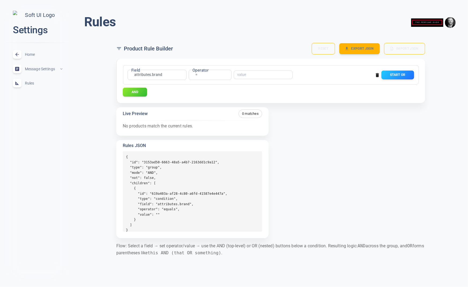
click at [135, 91] on button "AND" at bounding box center [135, 92] width 24 height 9
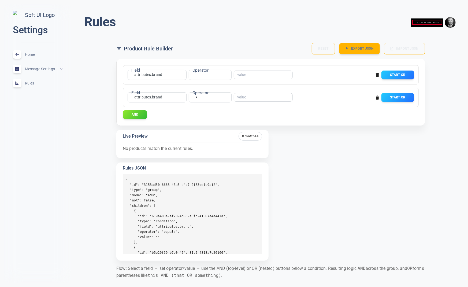
click at [376, 97] on icon "button" at bounding box center [377, 97] width 5 height 5
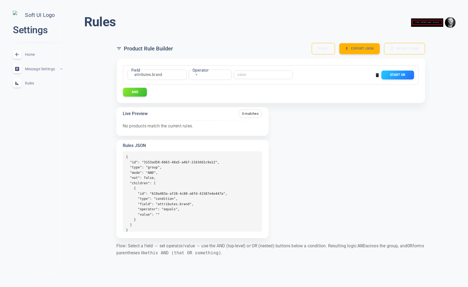
drag, startPoint x: 98, startPoint y: 113, endPoint x: 438, endPoint y: 119, distance: 339.8
click at [103, 113] on div "Rules menu Product Rule Builder Reset Export JSON Import JSON Field attributes.…" at bounding box center [270, 136] width 395 height 265
click at [136, 93] on button "AND" at bounding box center [135, 92] width 24 height 9
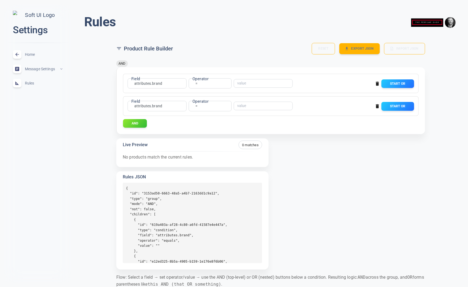
click at [100, 151] on div "Rules menu Product Rule Builder Reset Export JSON Import JSON AND Field attribu…" at bounding box center [270, 152] width 395 height 296
click at [138, 123] on button "AND" at bounding box center [135, 123] width 24 height 9
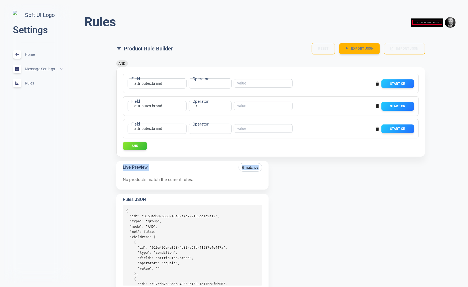
click at [31, 54] on div "Home expand_less" at bounding box center [38, 54] width 58 height 14
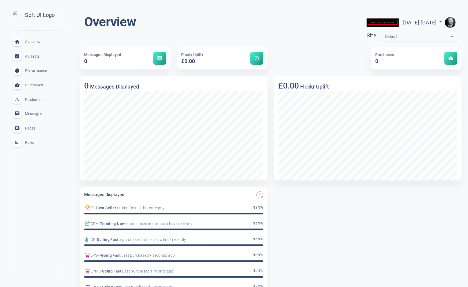
click at [32, 142] on span "Rules" at bounding box center [44, 142] width 39 height 0
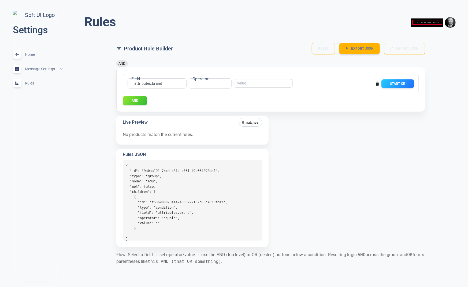
click at [131, 100] on button "AND" at bounding box center [135, 100] width 24 height 9
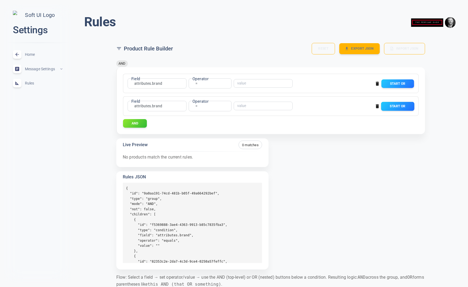
click at [404, 105] on button "Start OR" at bounding box center [397, 106] width 33 height 9
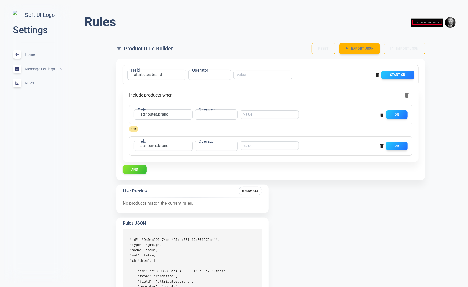
click at [111, 152] on div "Product Rule Builder Reset Export JSON Import JSON Field attributes.brand attri…" at bounding box center [271, 188] width 322 height 304
click at [38, 59] on div "Home expand_less" at bounding box center [38, 54] width 58 height 14
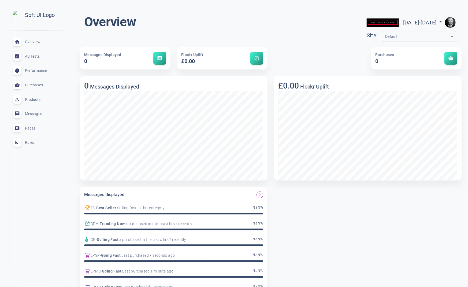
drag, startPoint x: 28, startPoint y: 146, endPoint x: 34, endPoint y: 147, distance: 6.1
click at [28, 142] on span "Rules" at bounding box center [44, 142] width 39 height 0
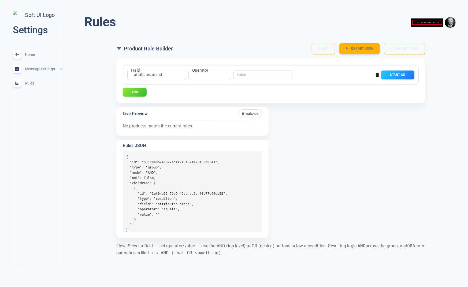
click at [400, 73] on button "Start OR" at bounding box center [397, 75] width 33 height 9
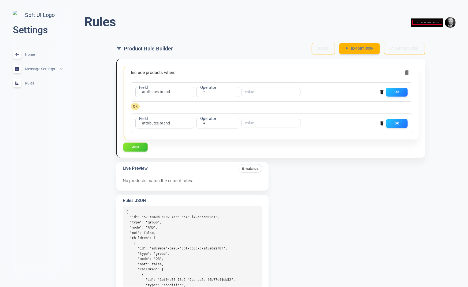
click at [139, 146] on button "AND" at bounding box center [135, 146] width 24 height 9
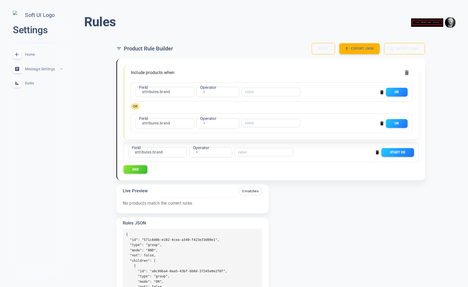
click at [137, 146] on label "Field" at bounding box center [136, 148] width 9 height 6
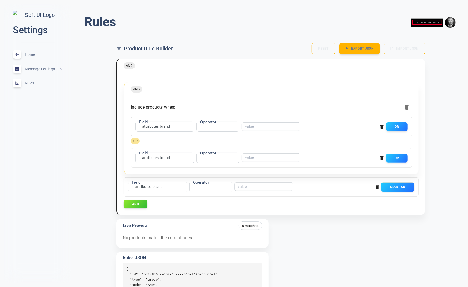
click at [406, 183] on button "Start OR" at bounding box center [397, 187] width 33 height 9
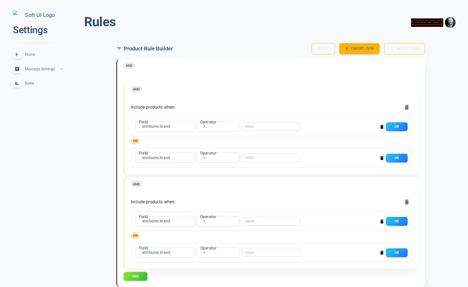
click at [382, 253] on icon "button" at bounding box center [382, 253] width 3 height 4
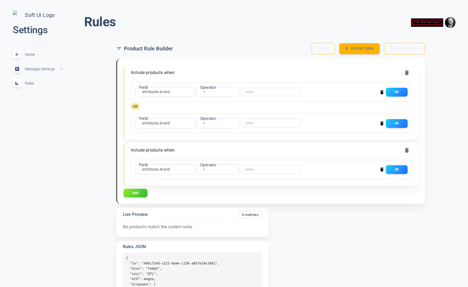
click at [91, 145] on div "Rules menu Product Rule Builder Reset Export JSON Import JSON Include products …" at bounding box center [270, 187] width 395 height 366
click at [93, 136] on div "Rules menu Include products when: Reset Export JSON Import JSON Field attribute…" at bounding box center [270, 187] width 395 height 366
click at [136, 200] on div "Field attributes.brand attributes.brand Field Operator = equals Operator ​ OR O…" at bounding box center [271, 131] width 308 height 145
click at [141, 194] on button "AND" at bounding box center [135, 193] width 24 height 9
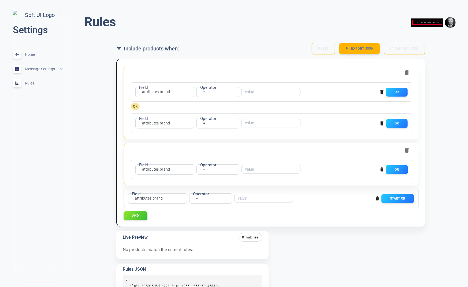
click at [395, 169] on button "OR" at bounding box center [397, 169] width 22 height 9
